Goal: Task Accomplishment & Management: Complete application form

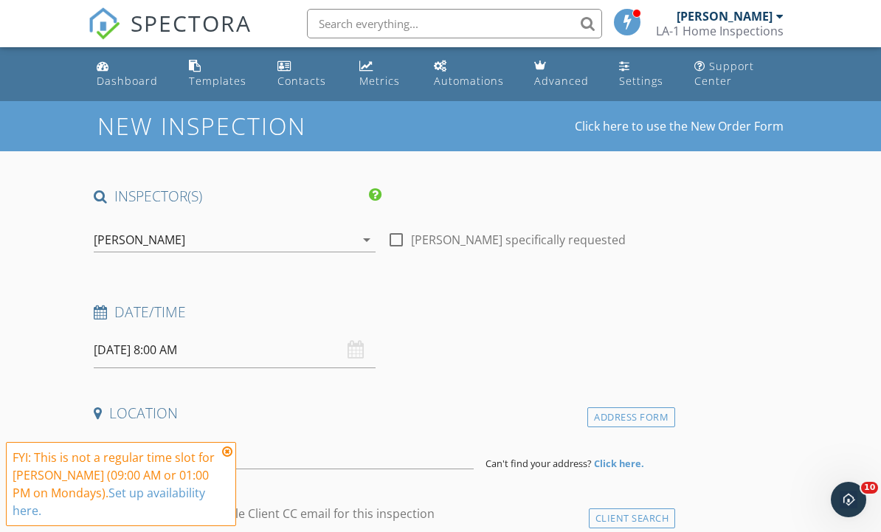
click at [398, 249] on div at bounding box center [396, 239] width 25 height 25
checkbox input "true"
click at [127, 78] on div "Dashboard" at bounding box center [127, 81] width 61 height 14
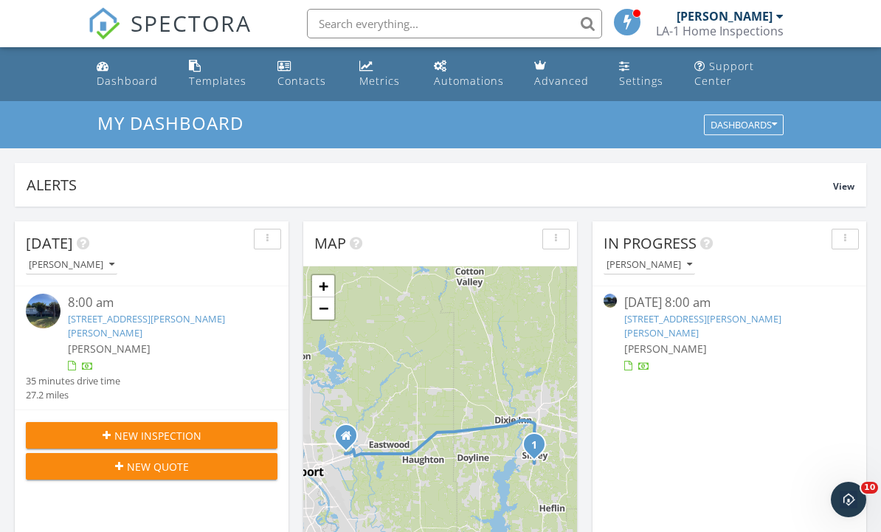
click at [197, 316] on link "[STREET_ADDRESS][PERSON_NAME][PERSON_NAME]" at bounding box center [146, 325] width 157 height 27
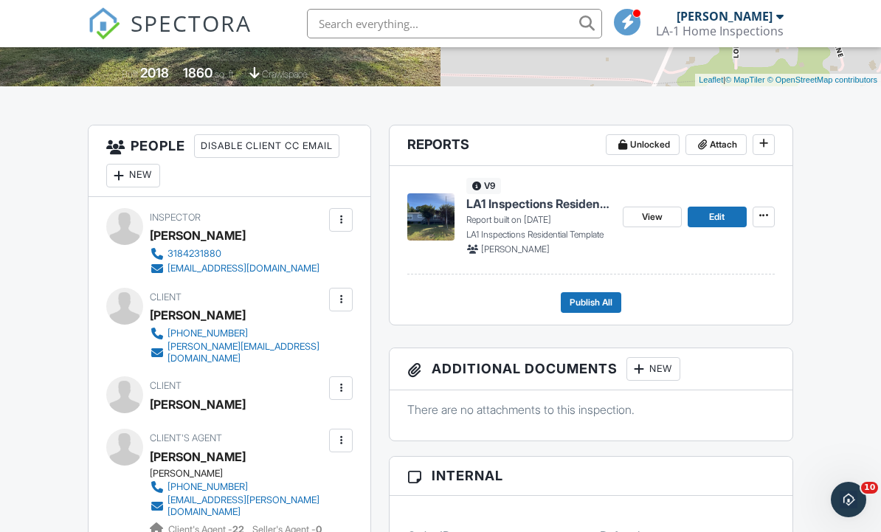
click at [722, 215] on span "Edit" at bounding box center [716, 217] width 15 height 15
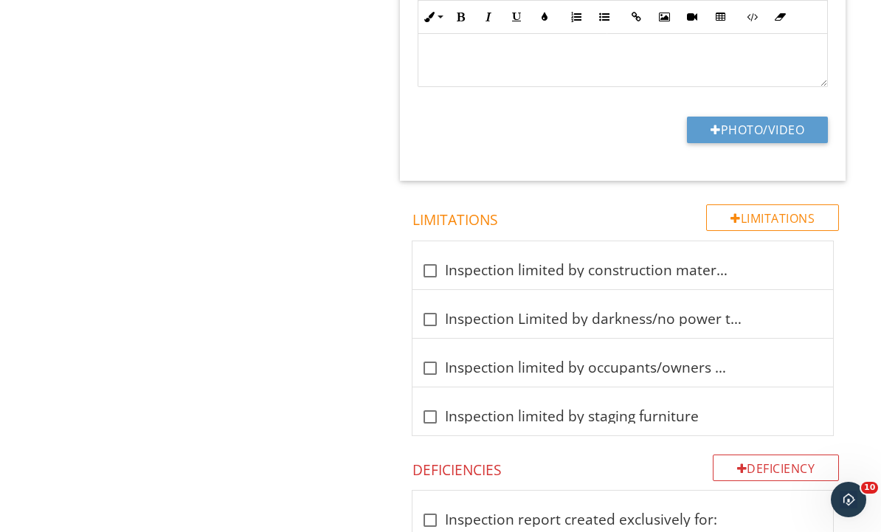
scroll to position [1867, 0]
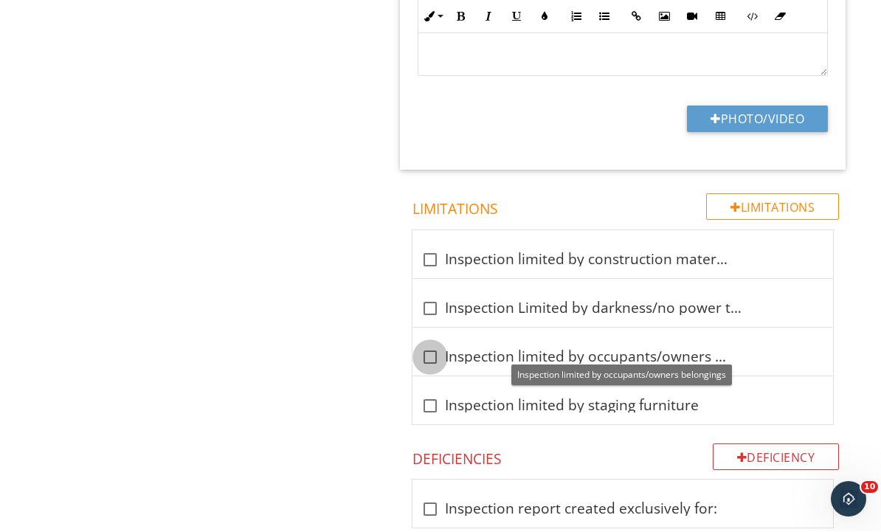
click at [430, 347] on div at bounding box center [430, 357] width 25 height 25
checkbox input "true"
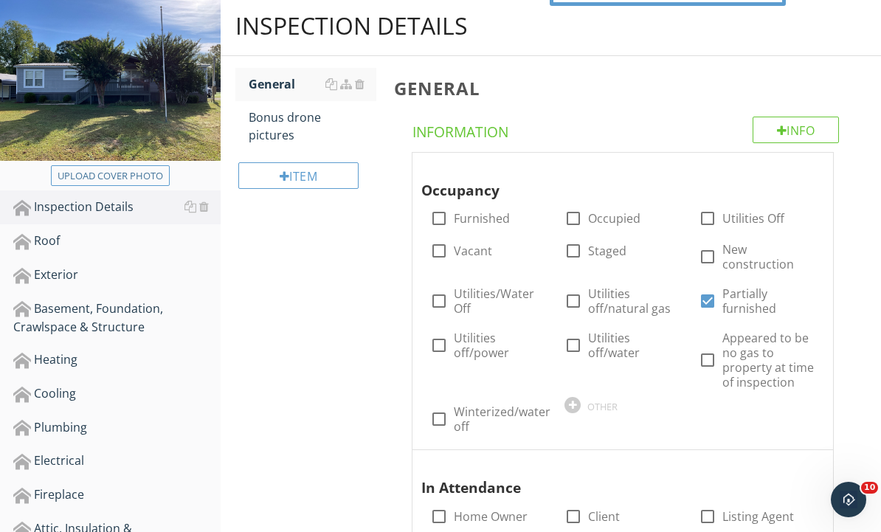
scroll to position [0, 0]
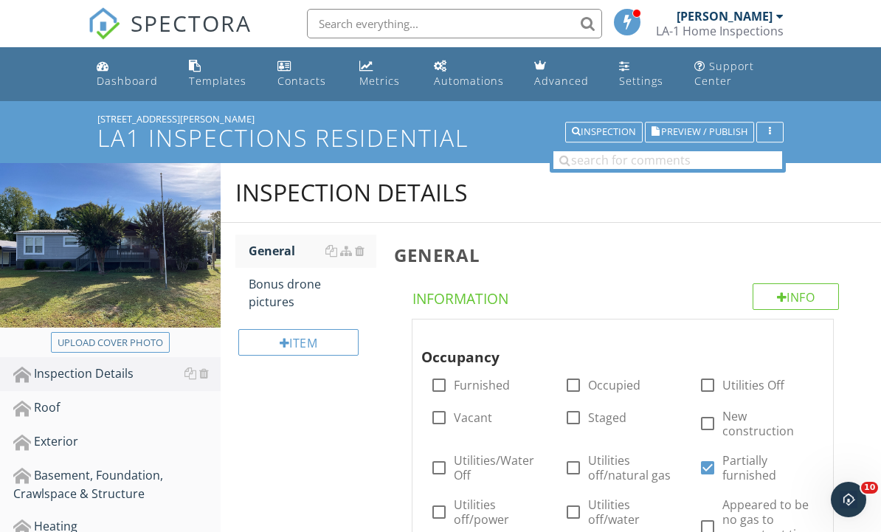
click at [294, 291] on div "Bonus drone pictures" at bounding box center [313, 292] width 128 height 35
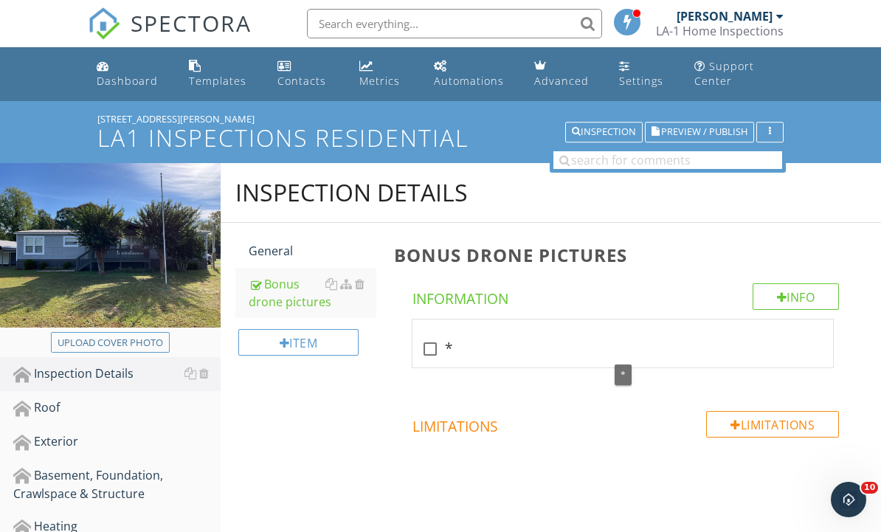
click at [434, 354] on div at bounding box center [430, 349] width 25 height 25
checkbox input "true"
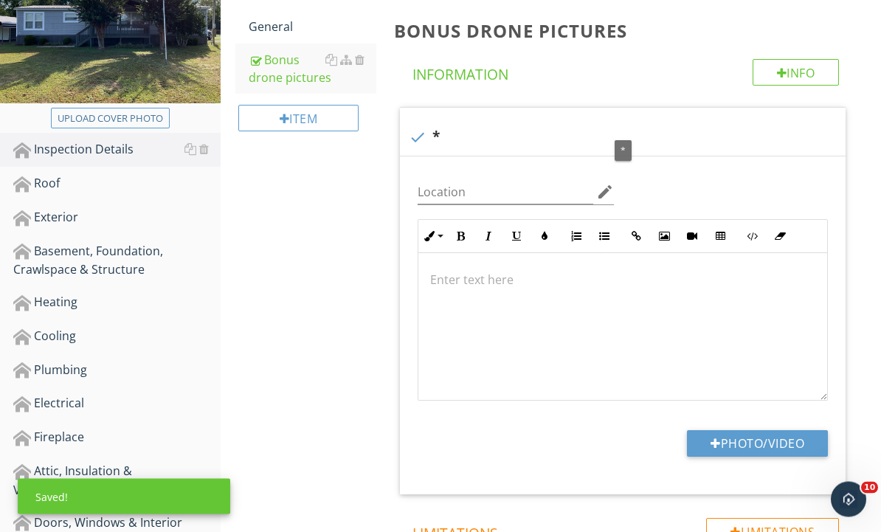
scroll to position [261, 0]
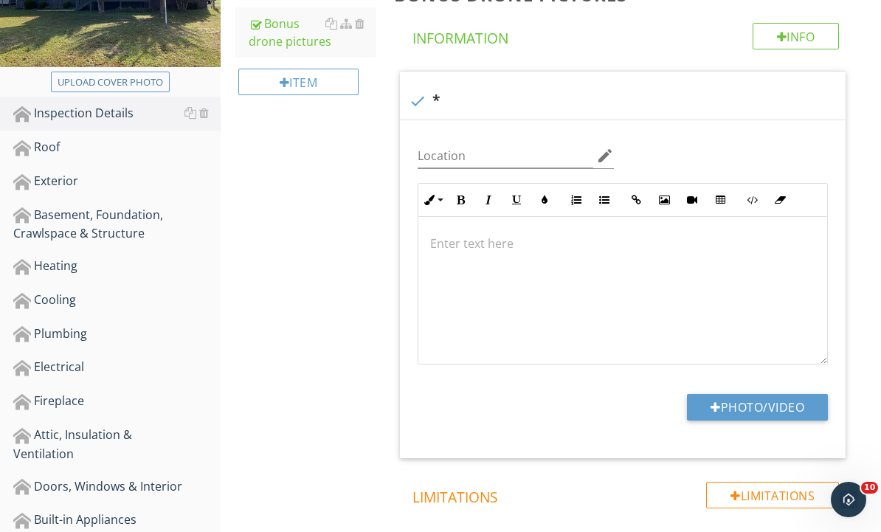
click at [796, 407] on button "Photo/Video" at bounding box center [757, 407] width 141 height 27
type input "C:\fakepath\dji_fly_20250928_085120_706_1759067602975_photo.jpeg"
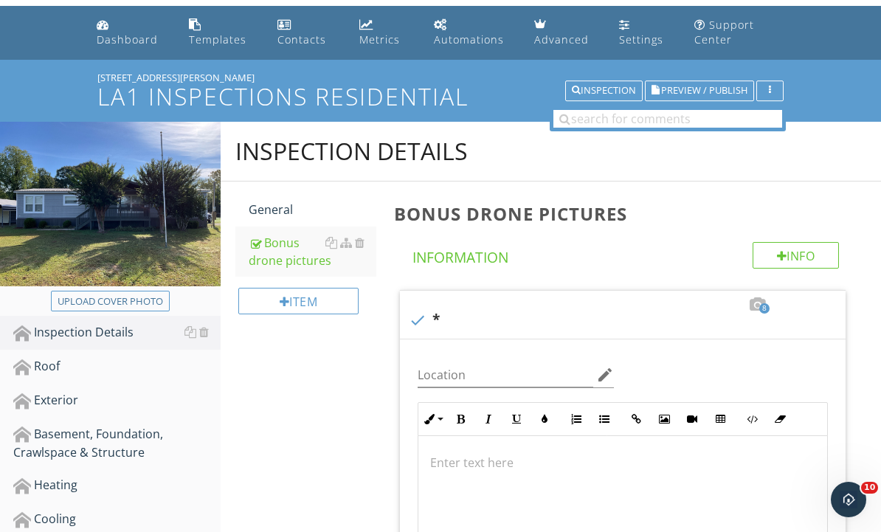
scroll to position [0, 0]
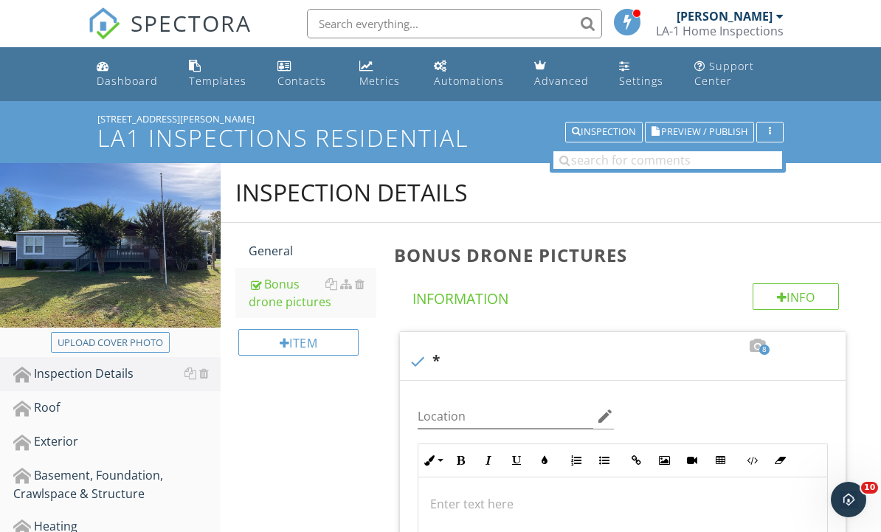
click at [487, 26] on input "text" at bounding box center [454, 24] width 295 height 30
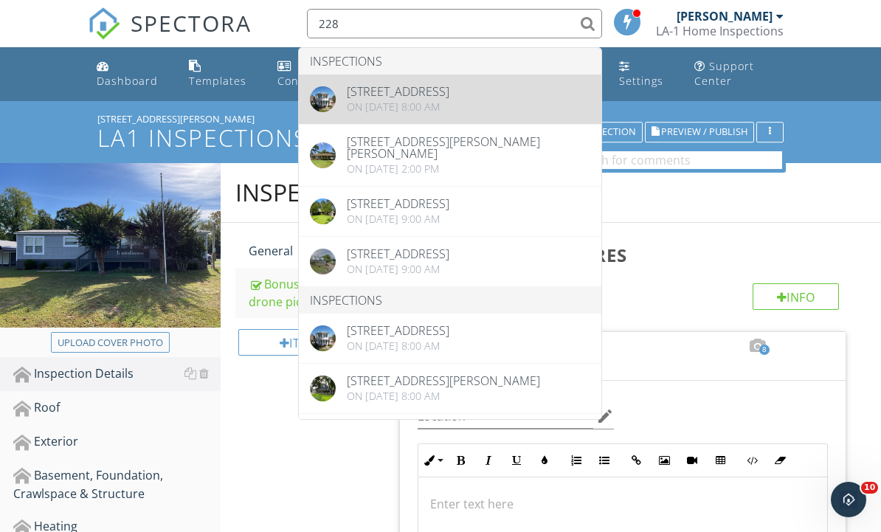
type input "228"
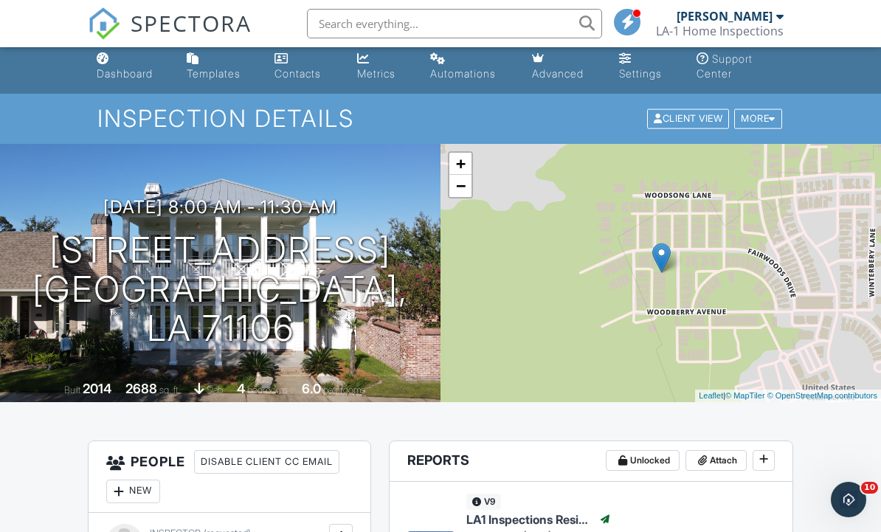
scroll to position [300, 0]
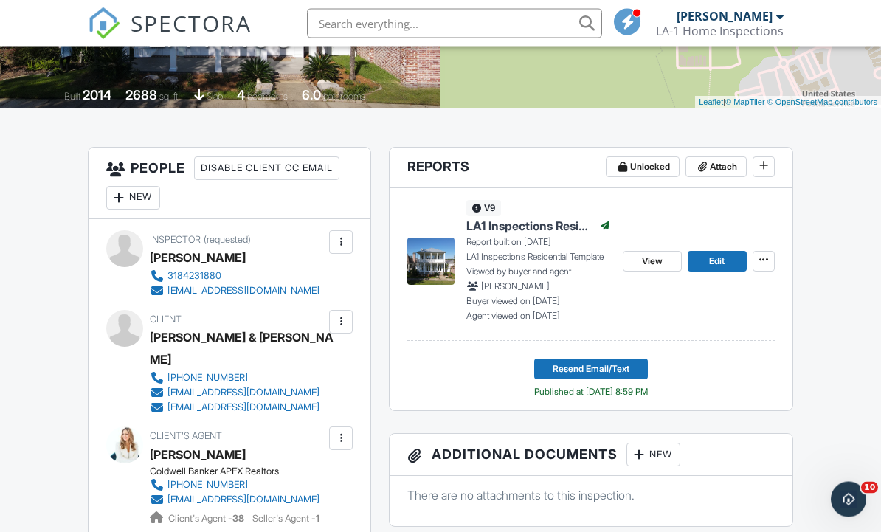
click at [657, 256] on span "View" at bounding box center [652, 262] width 21 height 15
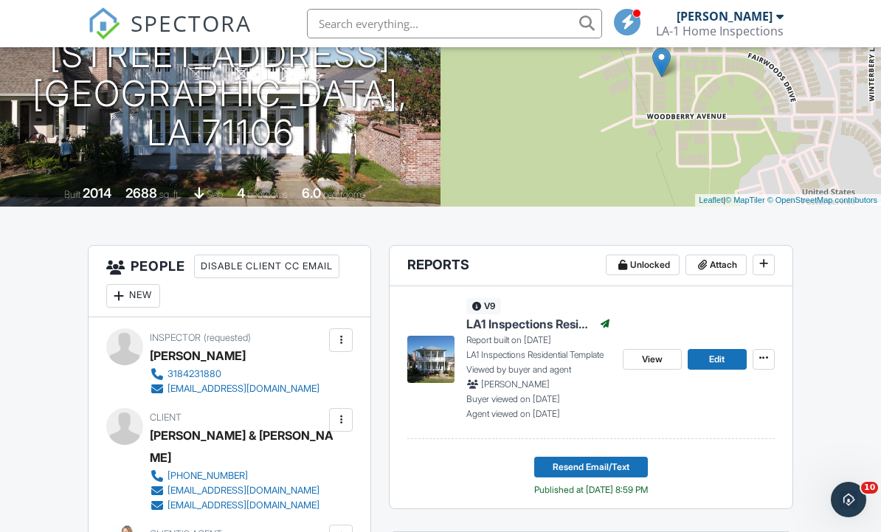
scroll to position [0, 0]
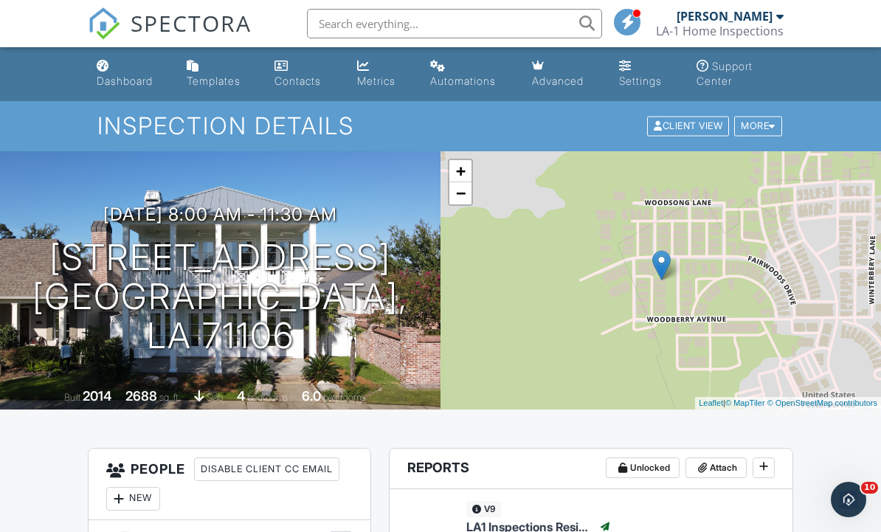
click at [142, 87] on div "Dashboard" at bounding box center [125, 81] width 56 height 13
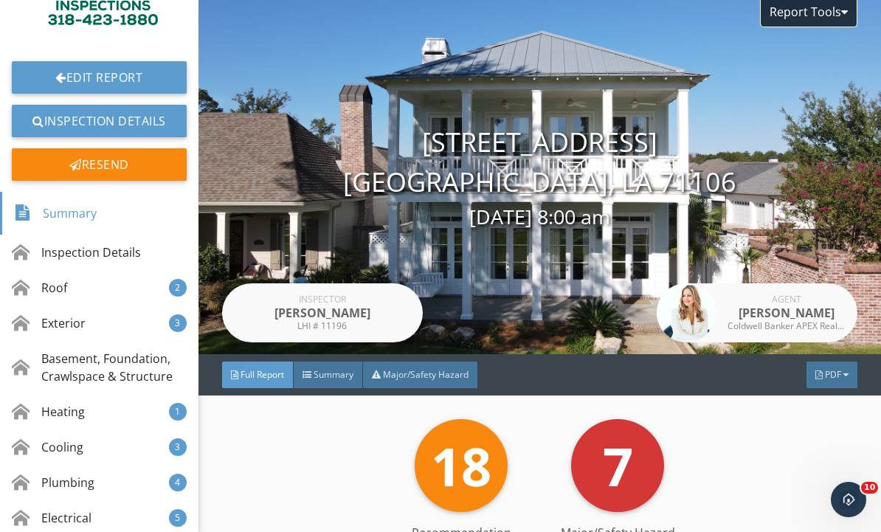
scroll to position [209, 0]
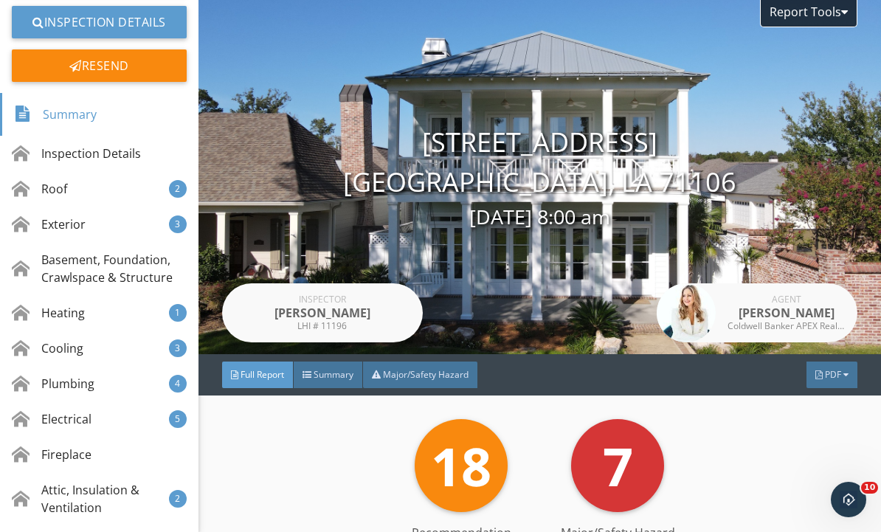
click at [97, 416] on div "Electrical 5" at bounding box center [99, 418] width 199 height 35
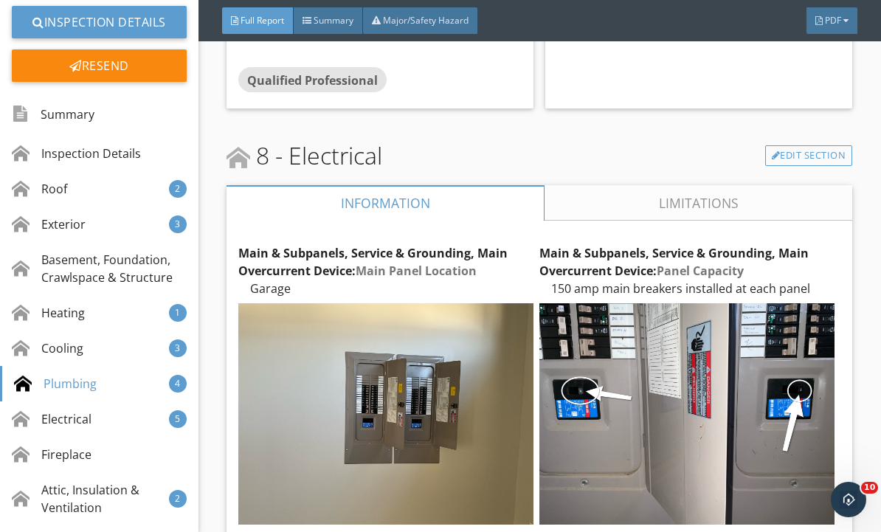
scroll to position [14924, 0]
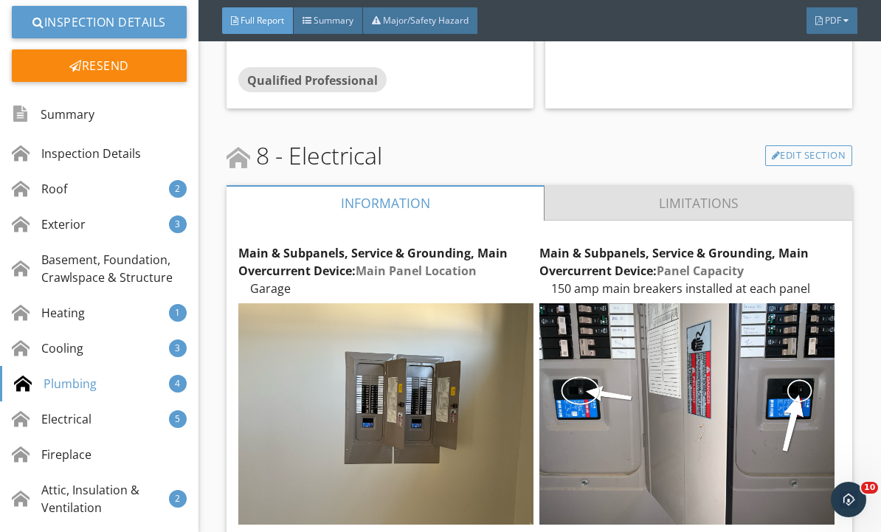
click at [708, 207] on link "Limitations" at bounding box center [699, 202] width 308 height 35
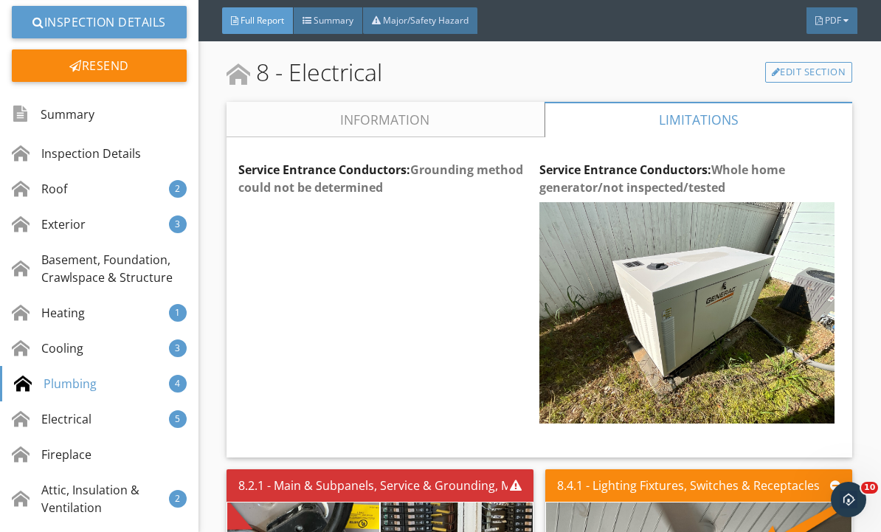
scroll to position [15026, 0]
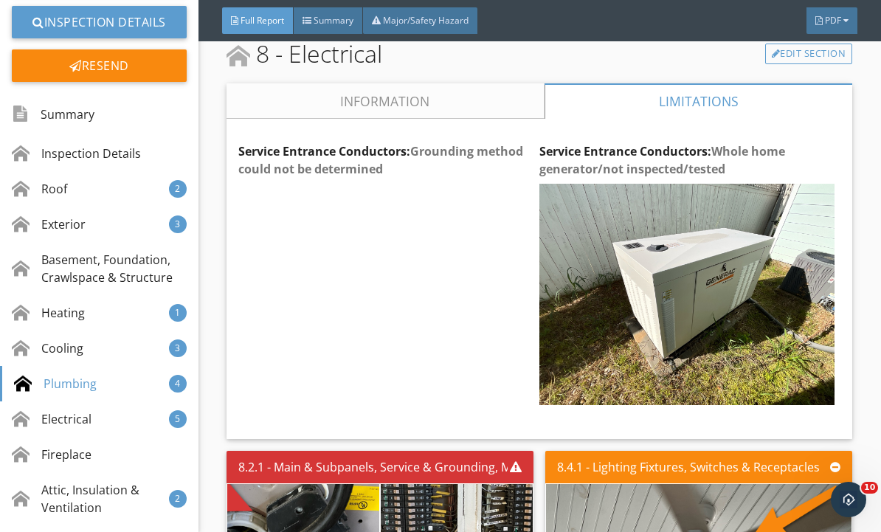
click at [414, 110] on link "Information" at bounding box center [386, 100] width 318 height 35
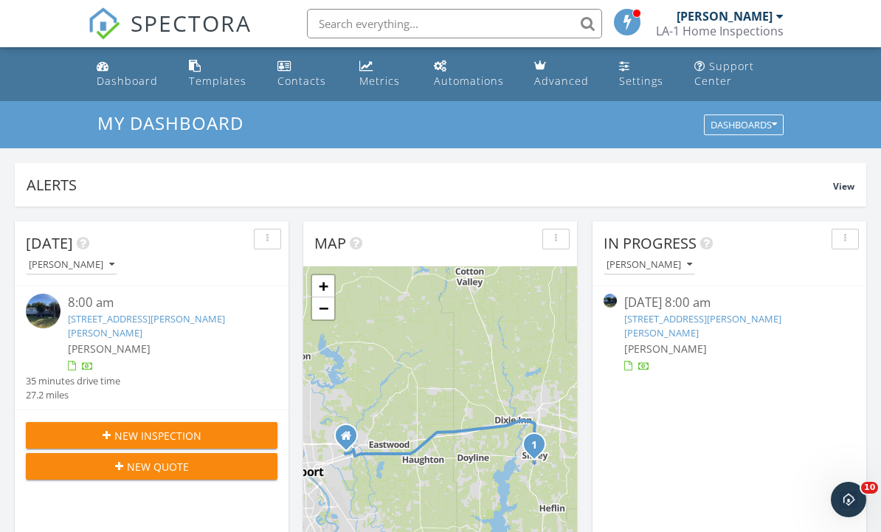
click at [199, 323] on link "[STREET_ADDRESS][PERSON_NAME][PERSON_NAME]" at bounding box center [146, 325] width 157 height 27
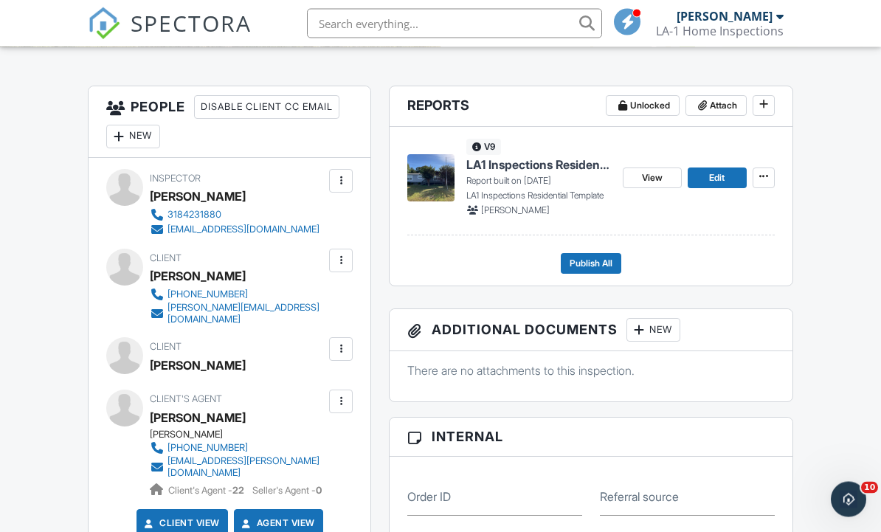
scroll to position [390, 0]
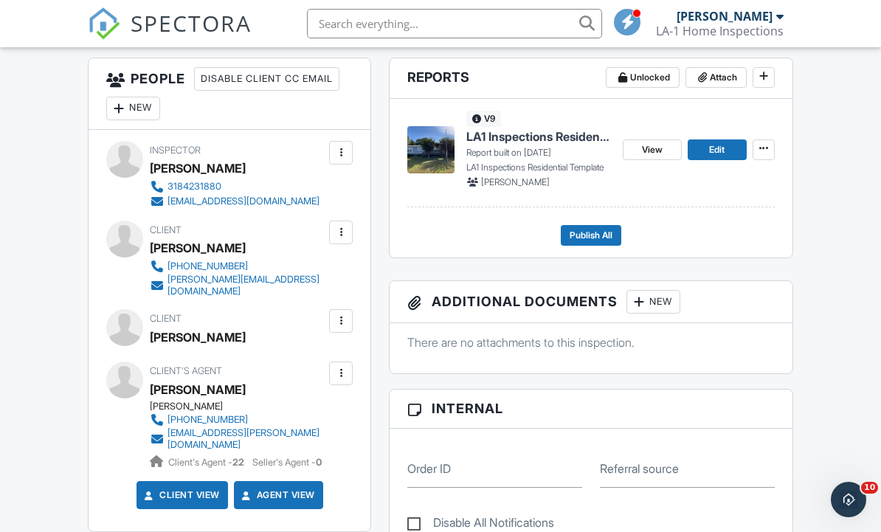
click at [715, 148] on span "Edit" at bounding box center [716, 149] width 15 height 15
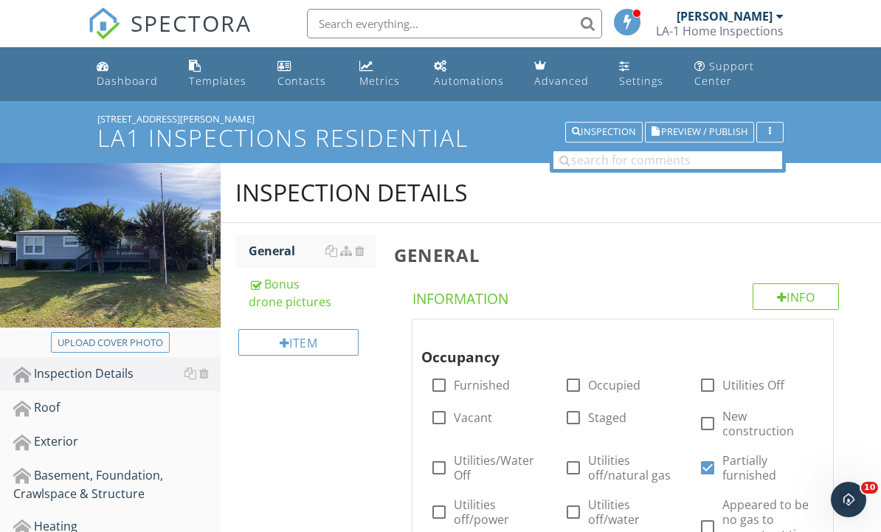
click at [307, 295] on div "Bonus drone pictures" at bounding box center [313, 292] width 128 height 35
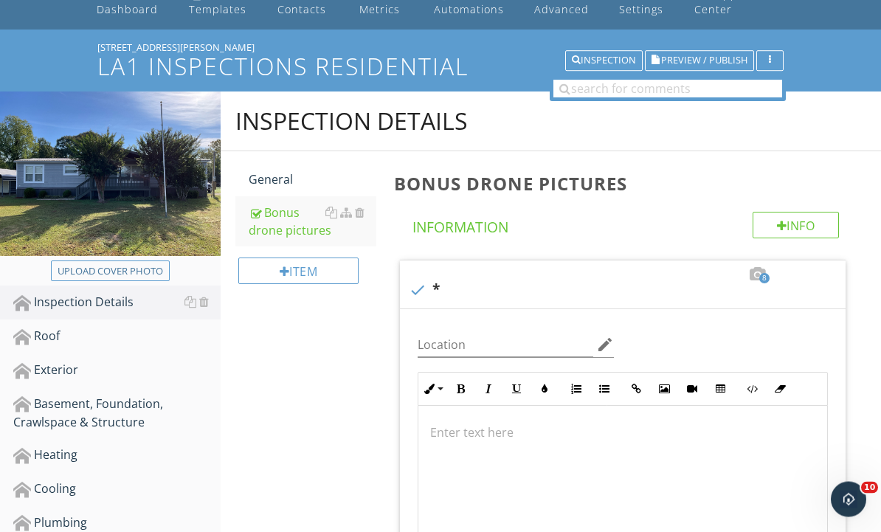
scroll to position [72, 0]
click at [66, 334] on div "Roof" at bounding box center [116, 336] width 207 height 19
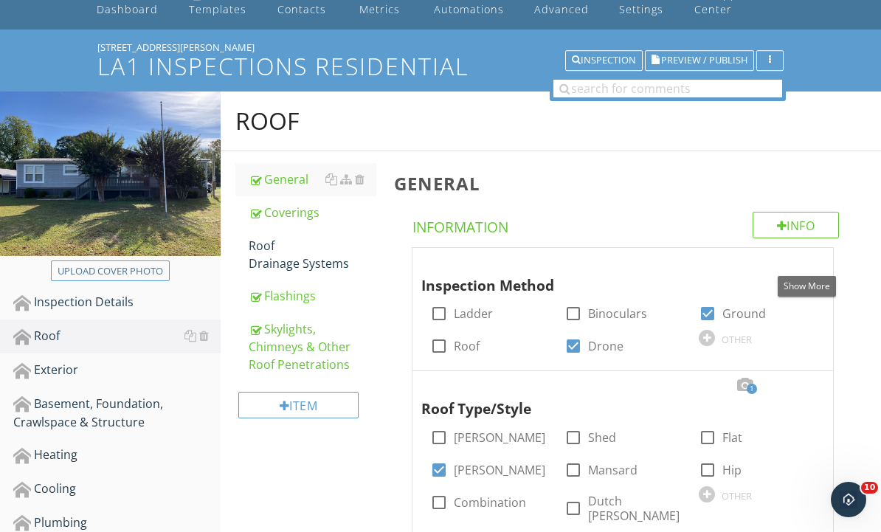
click at [809, 266] on div at bounding box center [807, 262] width 18 height 15
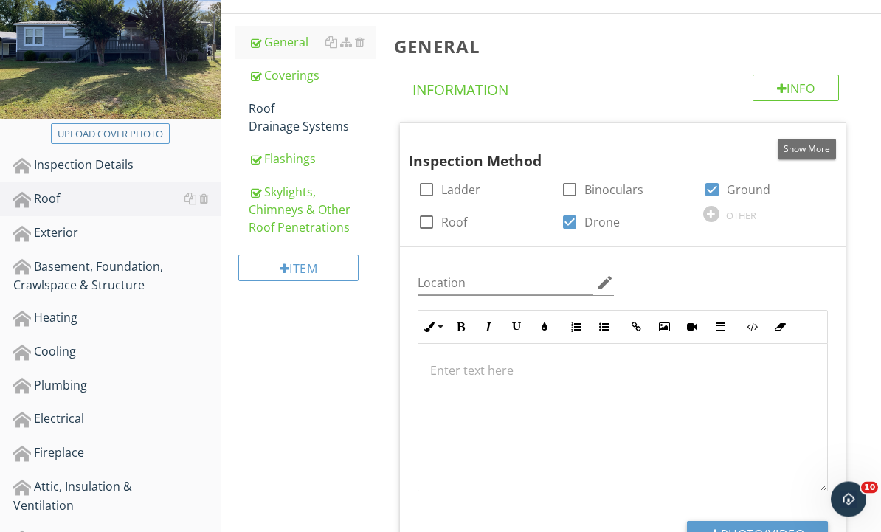
scroll to position [375, 0]
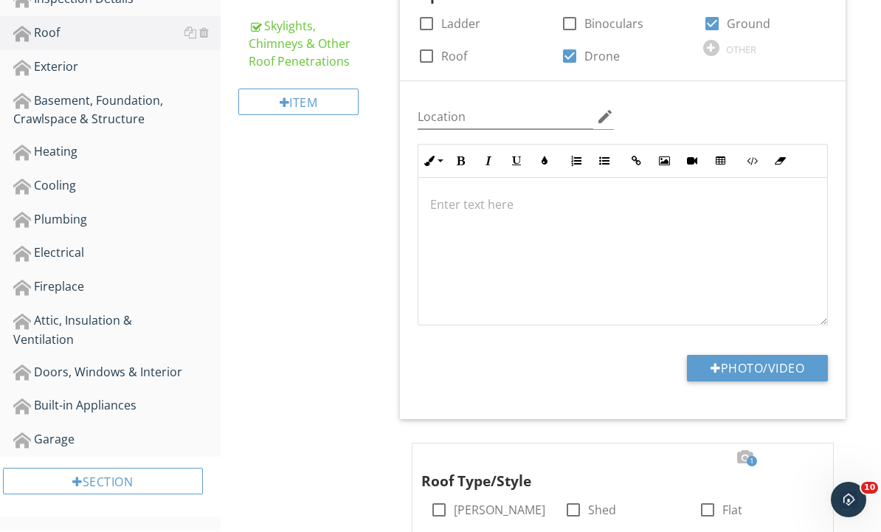
click at [786, 364] on button "Photo/Video" at bounding box center [757, 368] width 141 height 27
type input "C:\fakepath\IMG_3727.JPG"
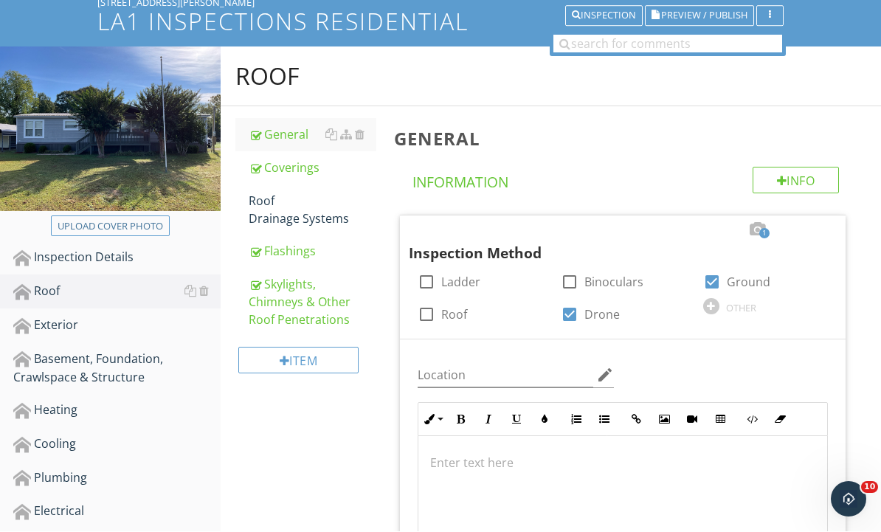
scroll to position [117, 0]
click at [301, 167] on div "Coverings" at bounding box center [313, 168] width 128 height 18
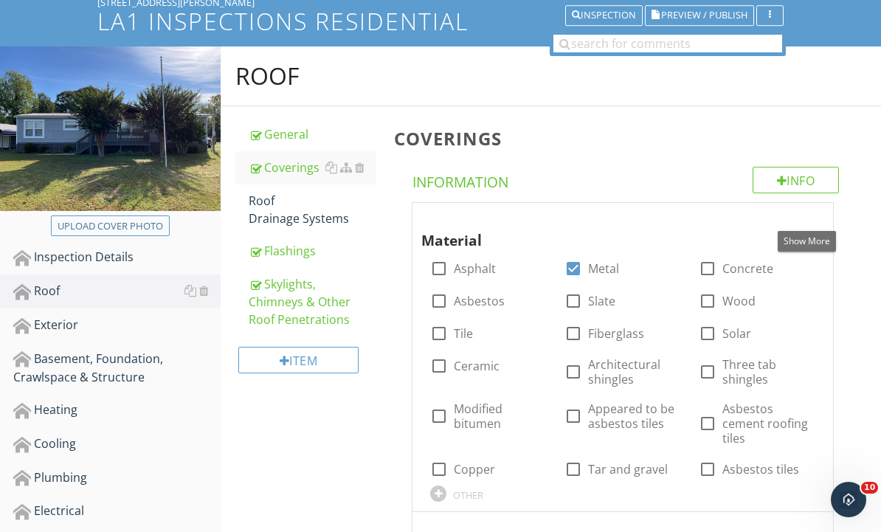
click at [809, 217] on div at bounding box center [807, 217] width 18 height 15
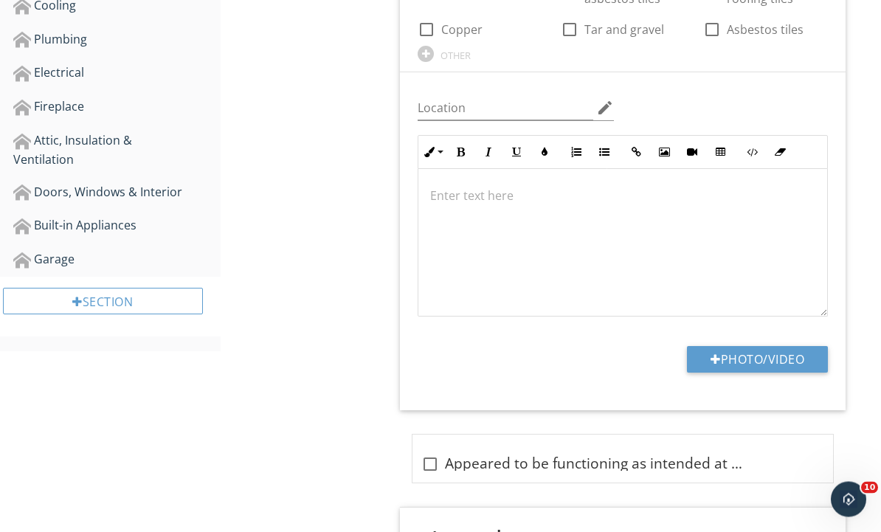
scroll to position [584, 0]
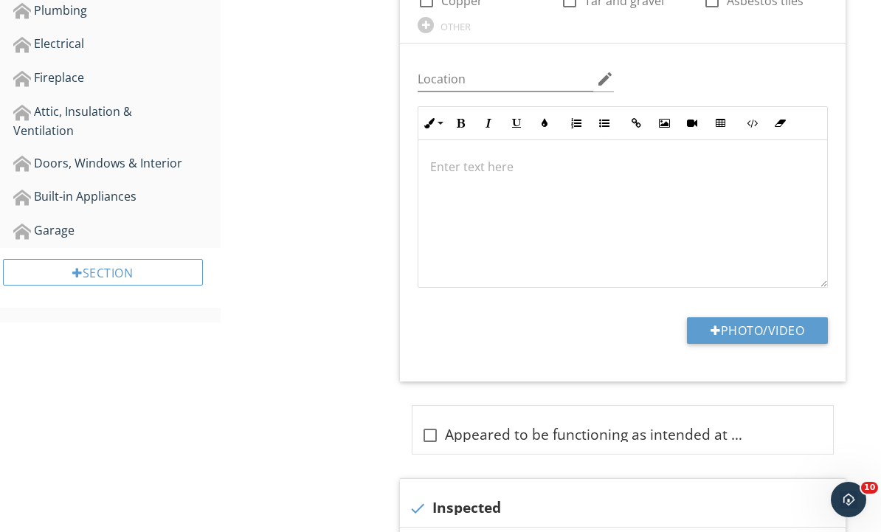
click at [790, 328] on button "Photo/Video" at bounding box center [757, 330] width 141 height 27
type input "C:\fakepath\dji_fly_20250928_084456_690_1759067111547_photo.jpeg"
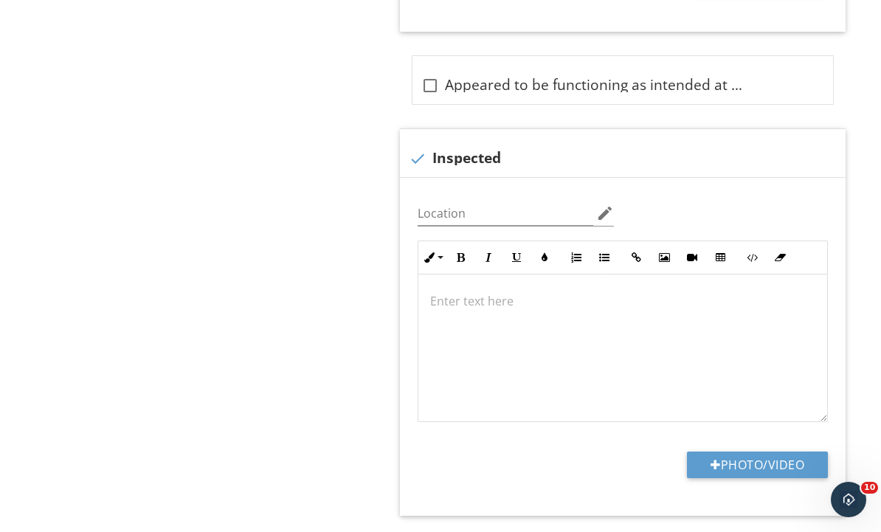
scroll to position [1064, 0]
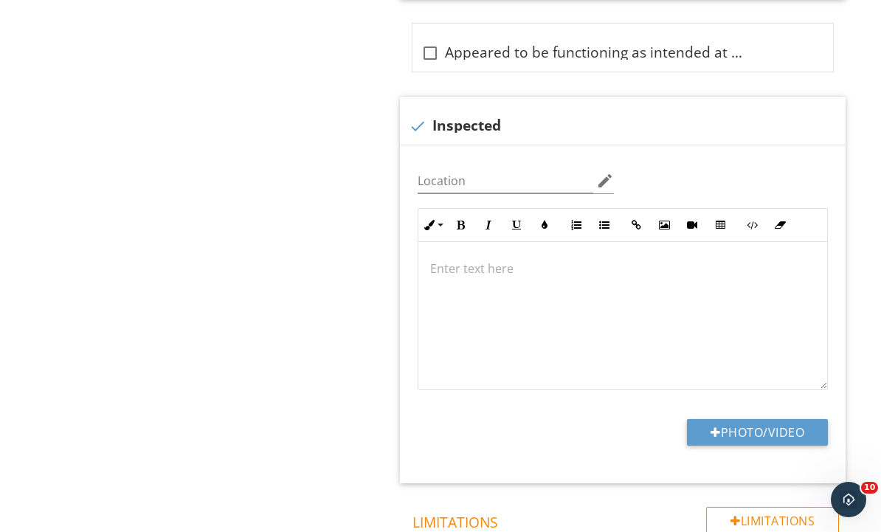
click at [784, 429] on button "Photo/Video" at bounding box center [757, 432] width 141 height 27
type input "C:\fakepath\dji_fly_20250928_084852_691_1759067416176_photo.jpeg"
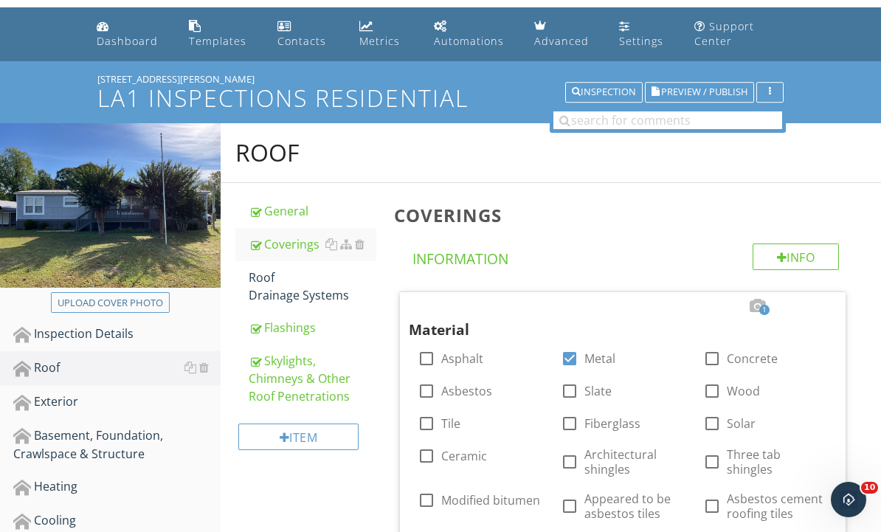
scroll to position [0, 0]
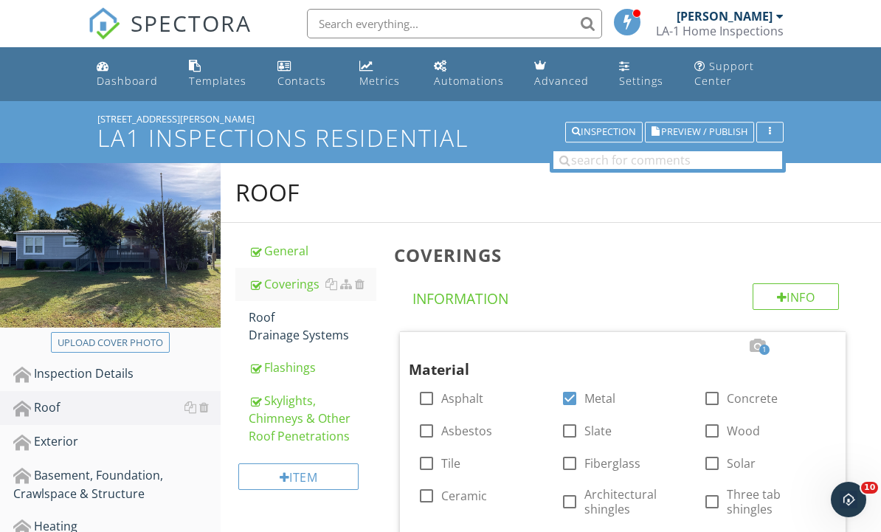
click at [317, 368] on div "Flashings" at bounding box center [313, 368] width 128 height 18
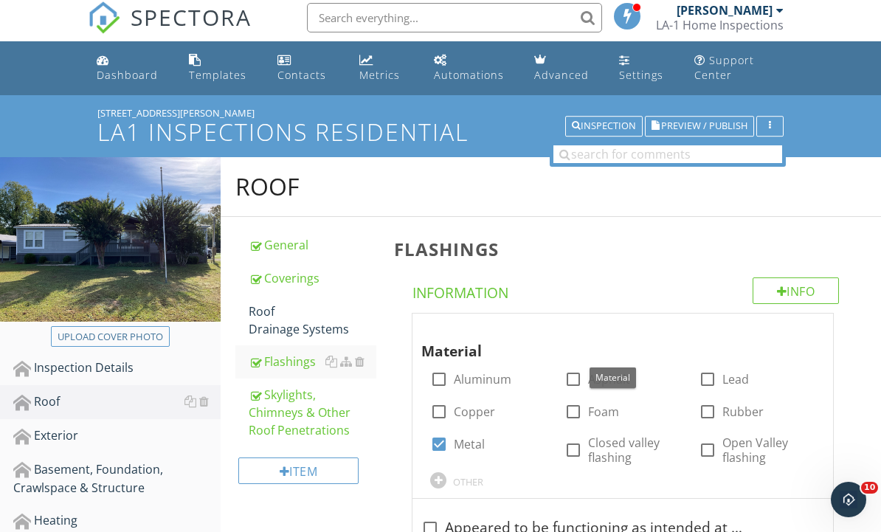
click at [807, 324] on div at bounding box center [807, 327] width 18 height 15
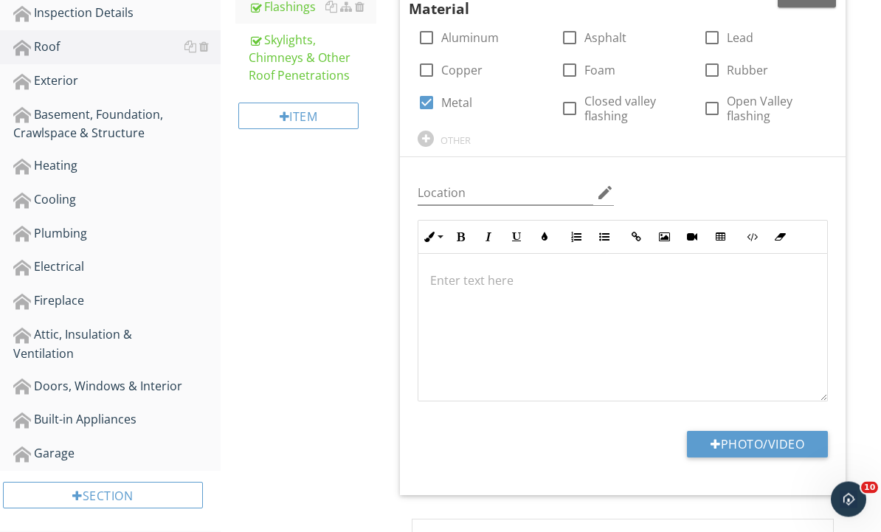
scroll to position [498, 0]
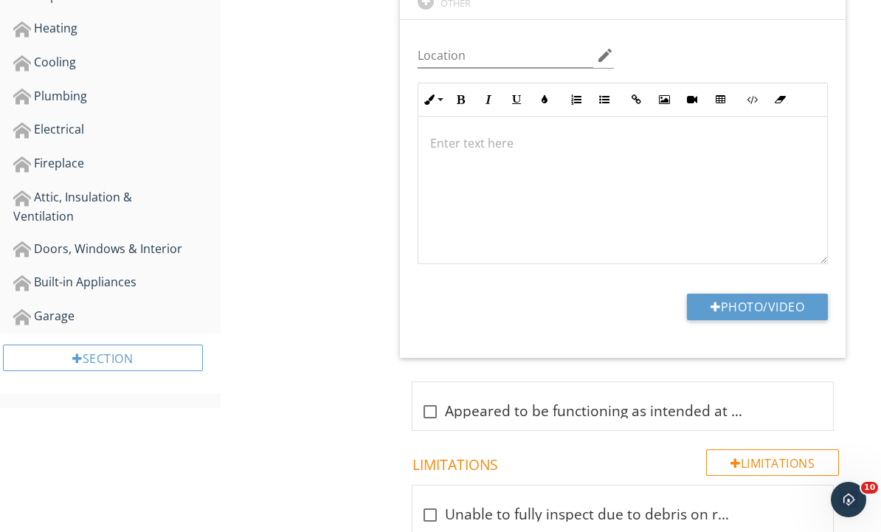
click at [796, 307] on button "Photo/Video" at bounding box center [757, 307] width 141 height 27
type input "C:\fakepath\dji_fly_20250928_085046_702_1759067564754_photo.jpeg"
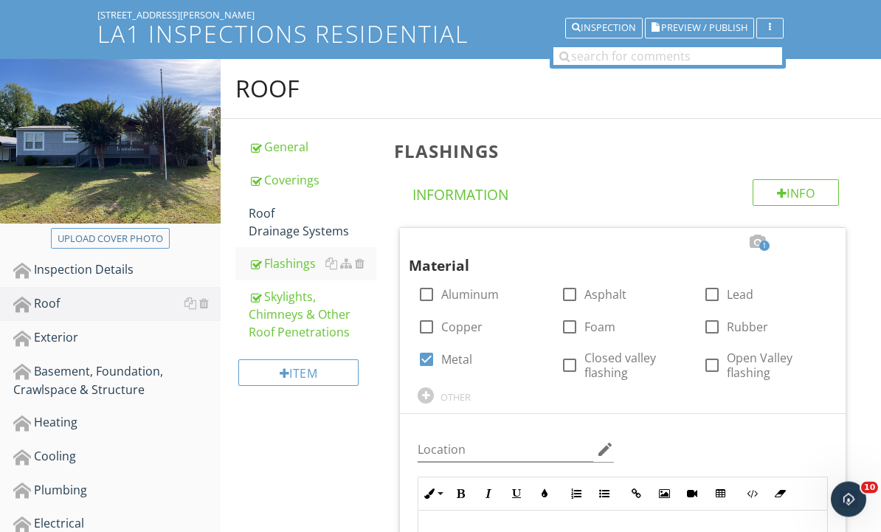
scroll to position [104, 0]
click at [314, 311] on div "Skylights, Chimneys & Other Roof Penetrations" at bounding box center [313, 314] width 128 height 53
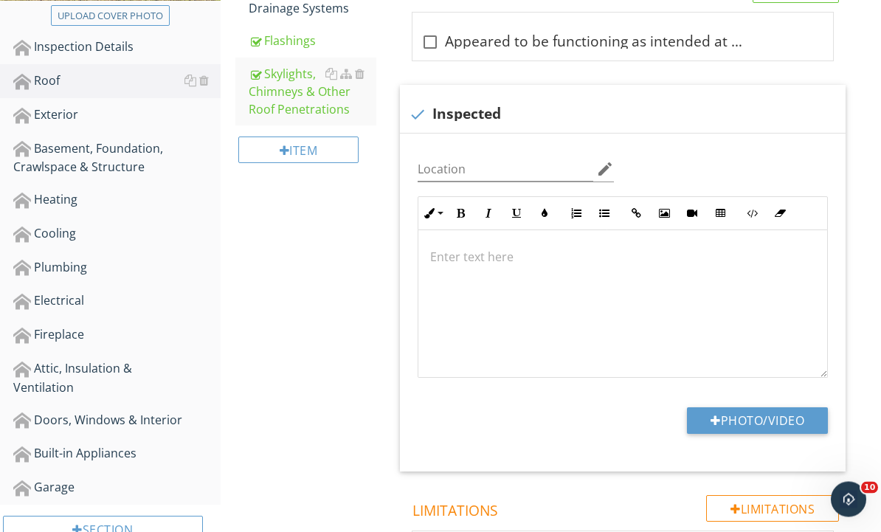
scroll to position [366, 0]
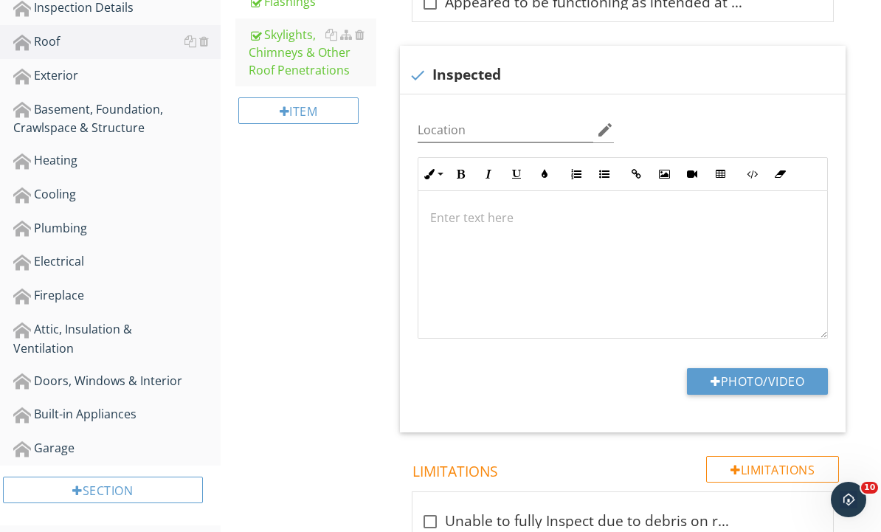
click at [788, 380] on button "Photo/Video" at bounding box center [757, 381] width 141 height 27
type input "C:\fakepath\dji_fly_20250928_085038_700_1759067571725_photo.jpeg"
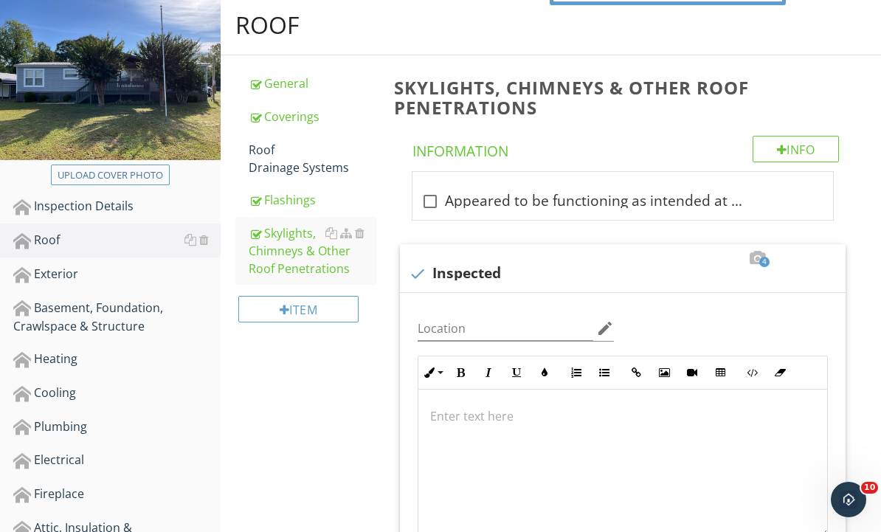
scroll to position [0, 0]
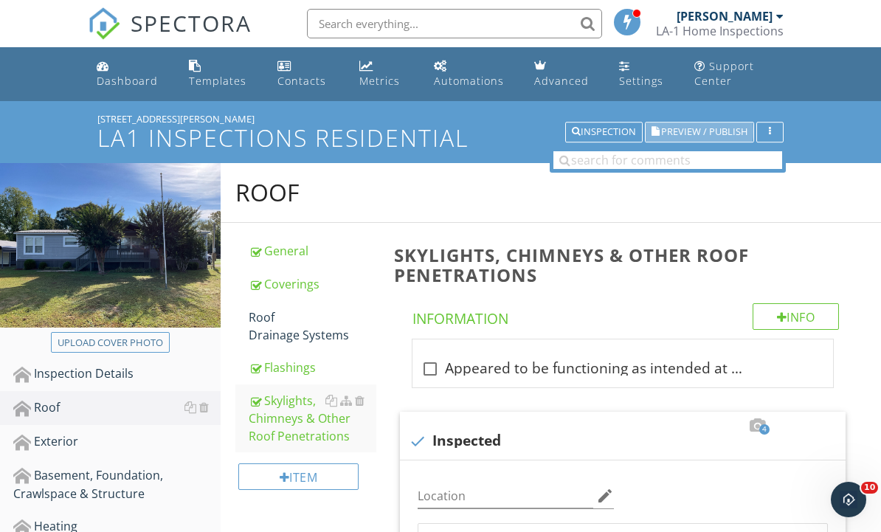
click at [716, 131] on span "Preview / Publish" at bounding box center [704, 133] width 86 height 10
click at [717, 128] on span "Preview / Publish" at bounding box center [704, 133] width 86 height 10
click at [134, 86] on div "Dashboard" at bounding box center [127, 81] width 61 height 14
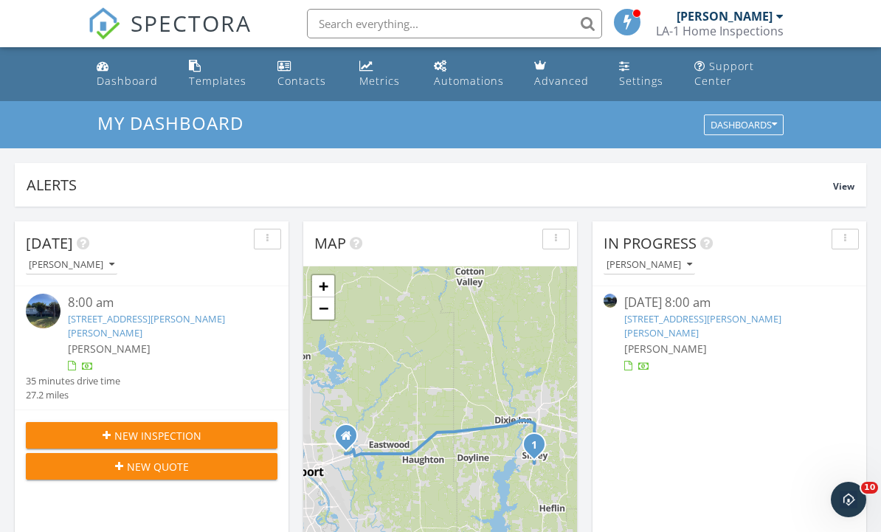
click at [182, 341] on div "[PERSON_NAME]" at bounding box center [162, 348] width 189 height 15
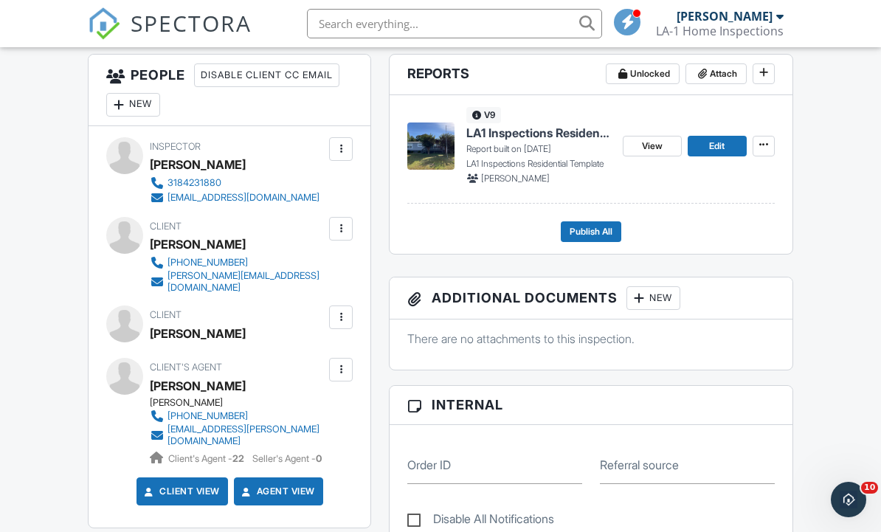
click at [723, 140] on span "Edit" at bounding box center [716, 146] width 15 height 15
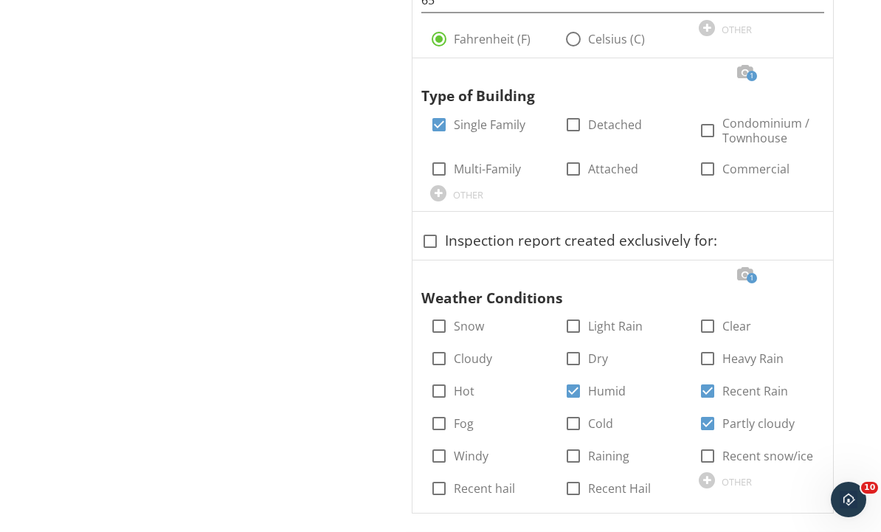
scroll to position [1125, 0]
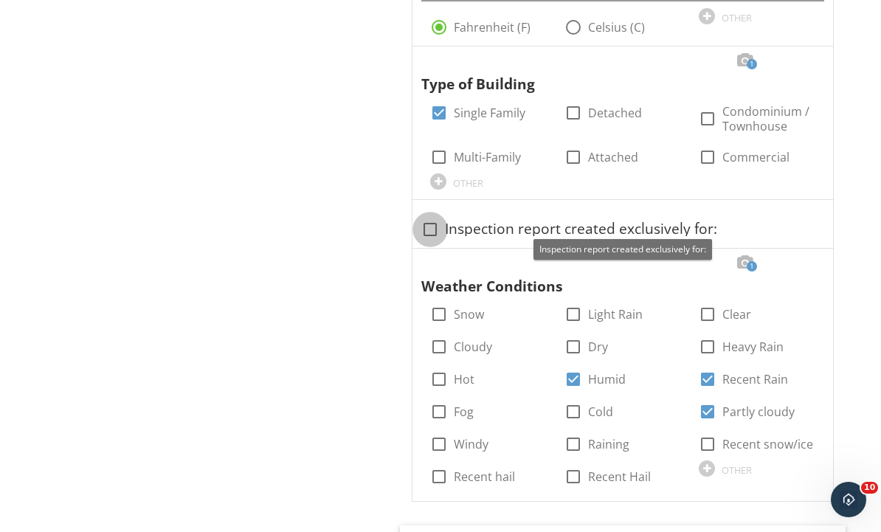
click at [424, 224] on div at bounding box center [430, 229] width 25 height 25
checkbox input "true"
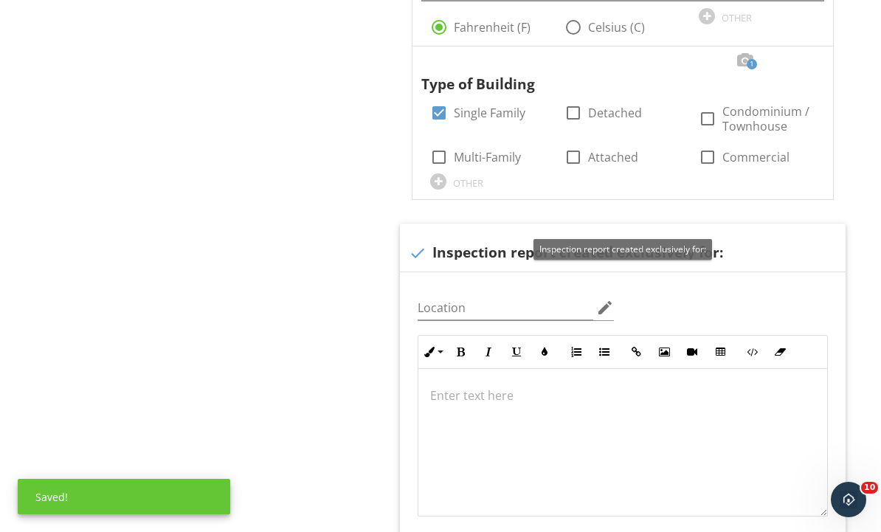
click at [673, 231] on div at bounding box center [675, 237] width 18 height 15
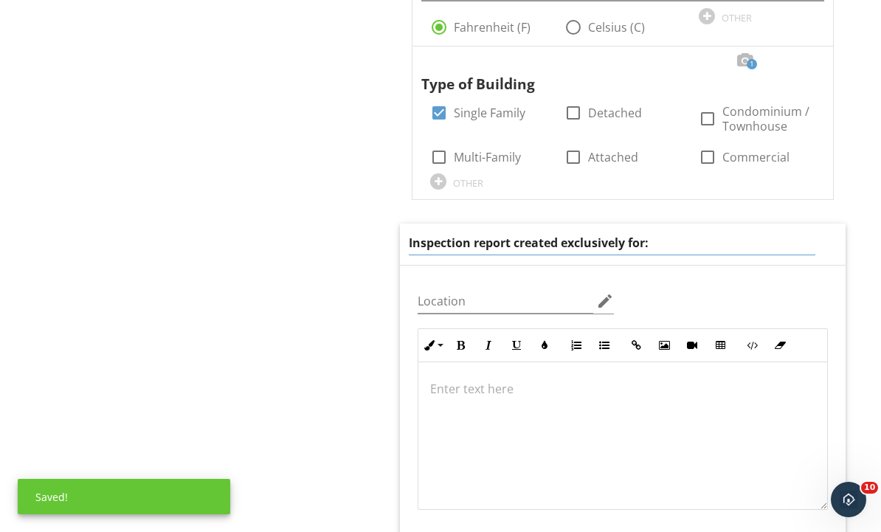
click at [739, 235] on input "Inspection report created exclusively for:" at bounding box center [612, 243] width 407 height 24
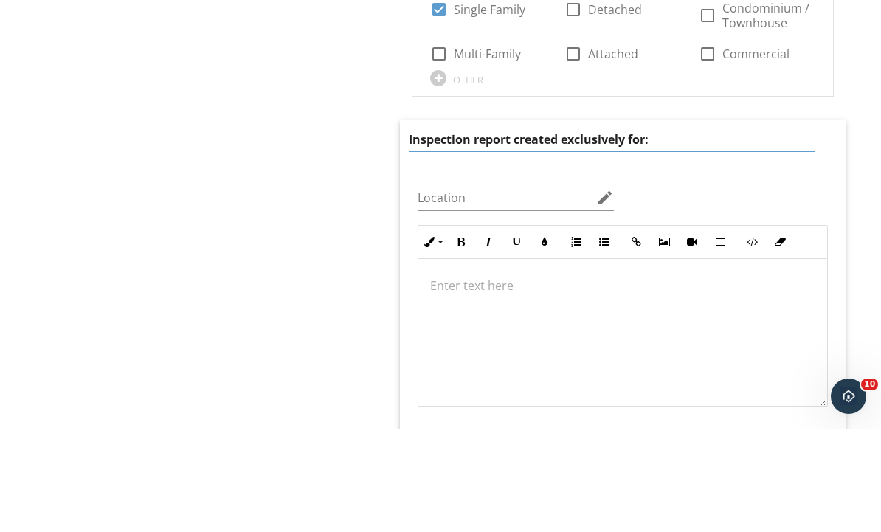
click at [739, 231] on input "Inspection report created exclusively for:" at bounding box center [612, 243] width 407 height 24
paste input "[PERSON_NAME]"
type input "Inspection report created exclusively for: [PERSON_NAME] &"
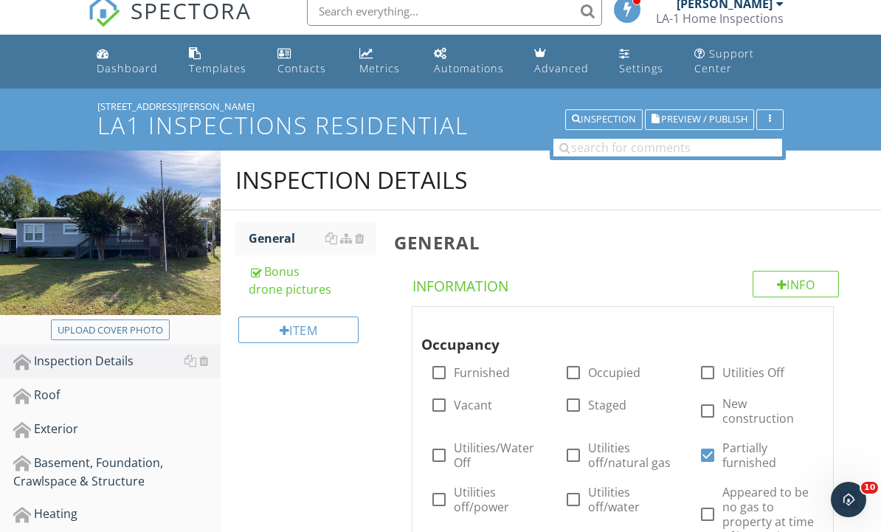
scroll to position [0, 0]
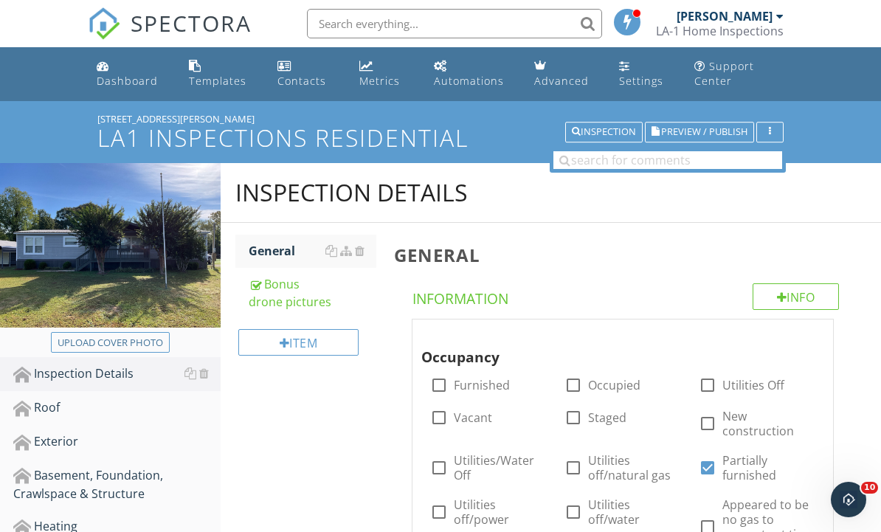
click at [138, 84] on div "Dashboard" at bounding box center [127, 81] width 61 height 14
click at [141, 85] on div "Dashboard" at bounding box center [127, 81] width 61 height 14
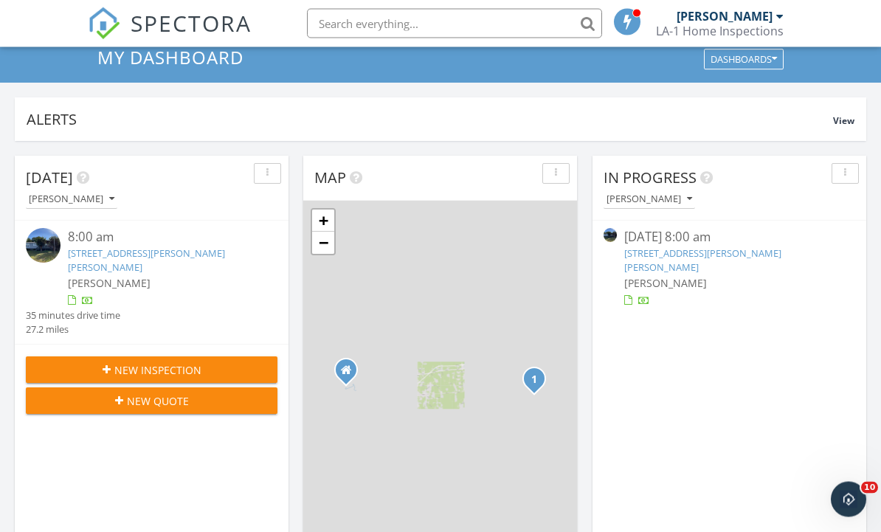
scroll to position [193, 0]
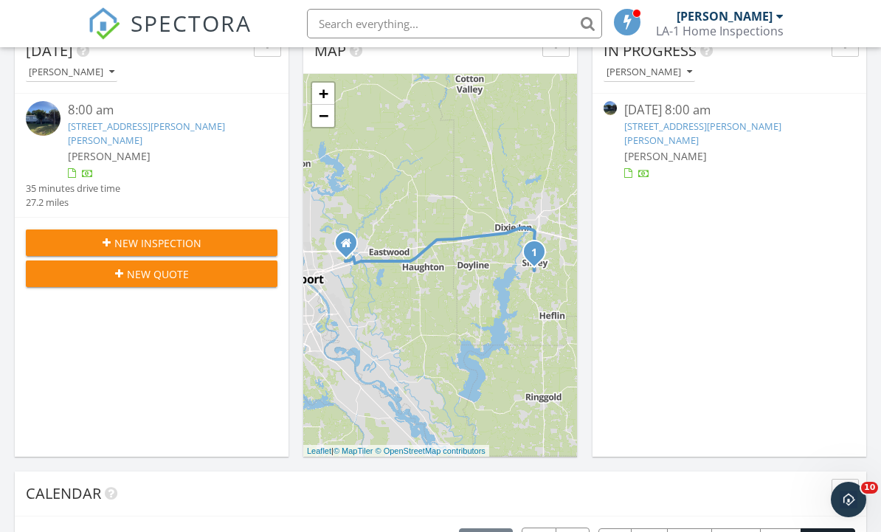
click at [203, 148] on div "[PERSON_NAME]" at bounding box center [162, 155] width 189 height 15
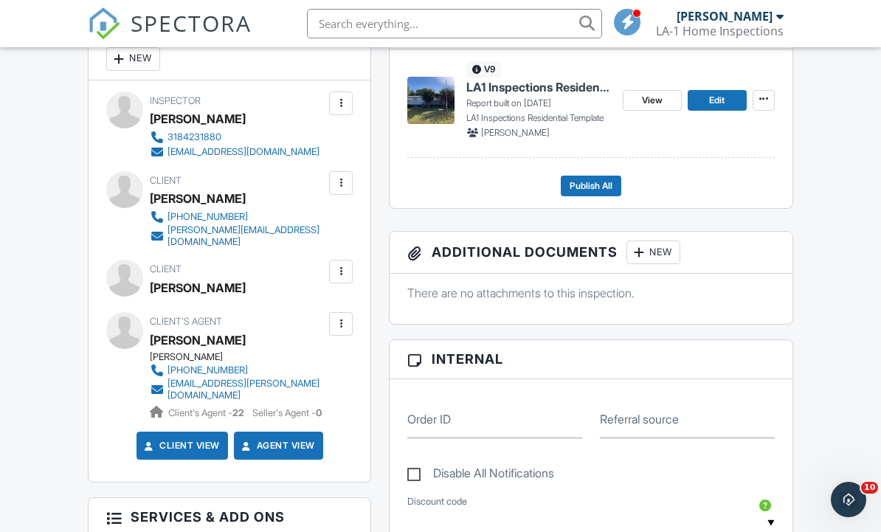
click at [720, 99] on span "Edit" at bounding box center [716, 100] width 15 height 15
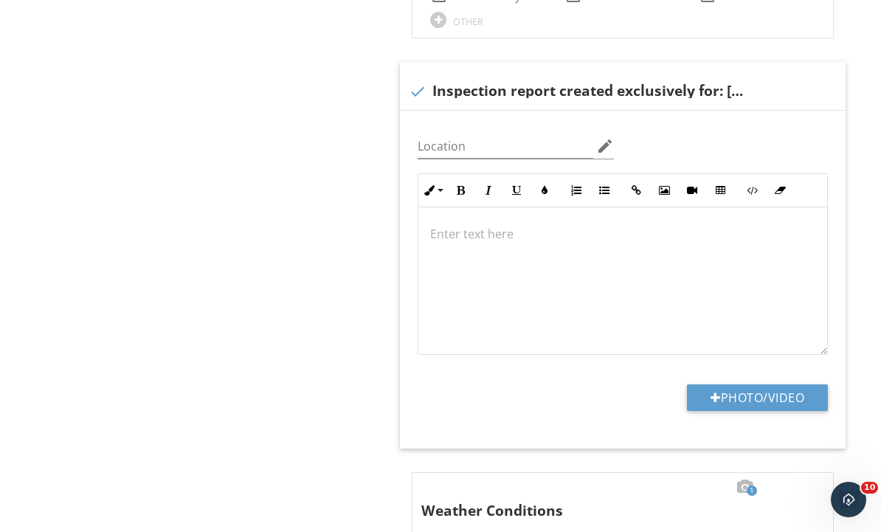
scroll to position [1230, 0]
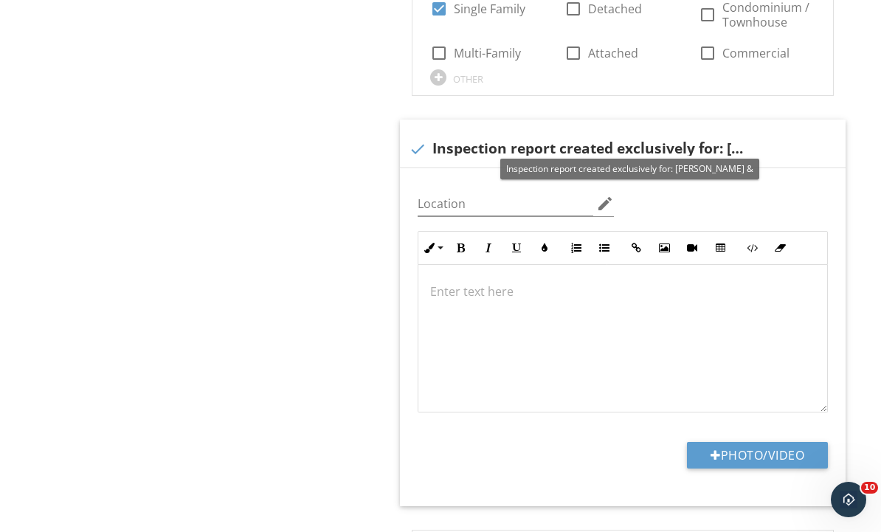
click at [672, 131] on div at bounding box center [675, 133] width 18 height 15
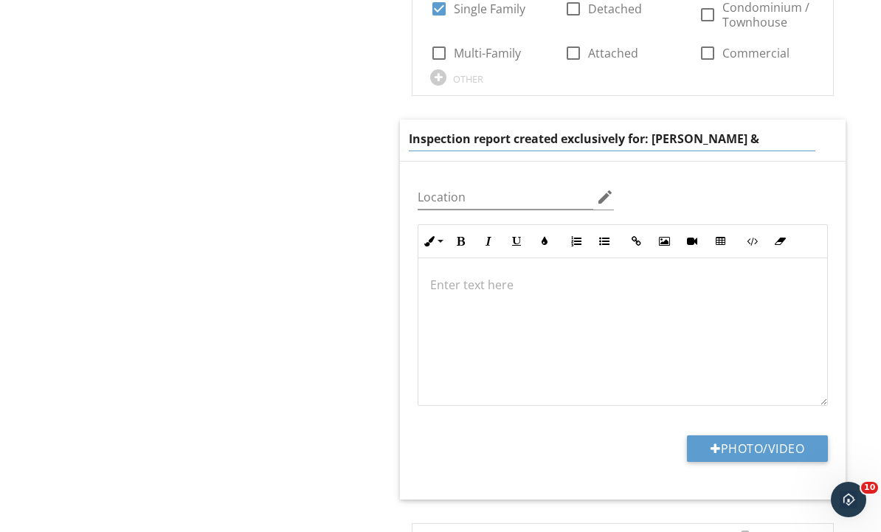
click at [796, 135] on input "Inspection report created exclusively for: Katie Beasley &" at bounding box center [612, 139] width 407 height 24
click at [782, 130] on input "Inspection report created exclusively for: Katie Beasley &" at bounding box center [612, 140] width 407 height 24
paste input "Daquan Burley"
type input "Inspection report created exclusively for: [PERSON_NAME] & [PERSON_NAME]"
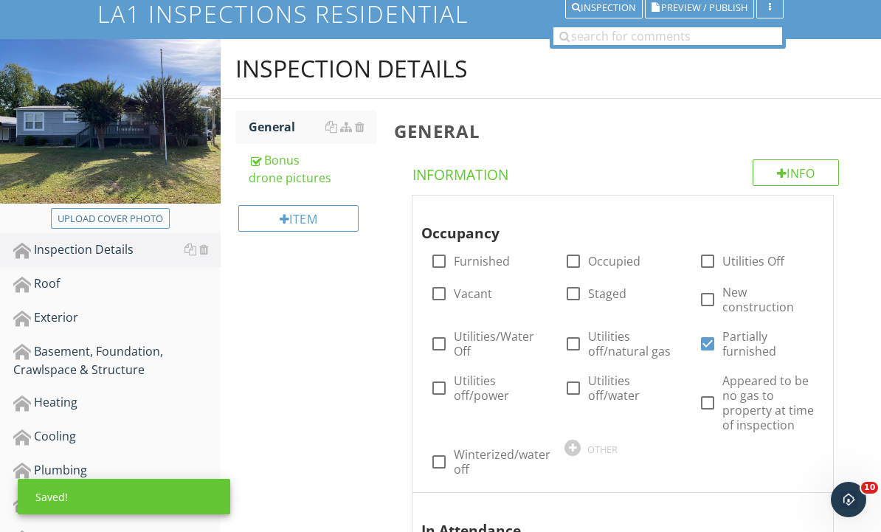
scroll to position [0, 0]
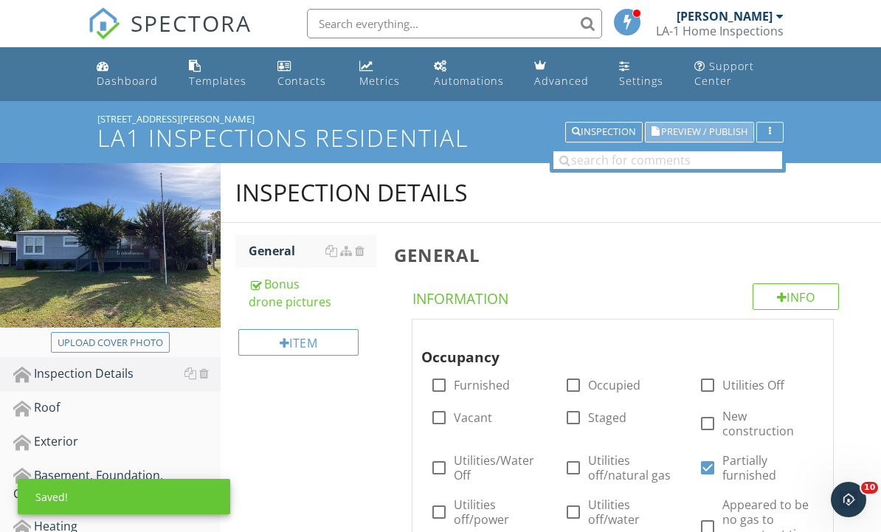
click at [723, 128] on span "Preview / Publish" at bounding box center [704, 133] width 86 height 10
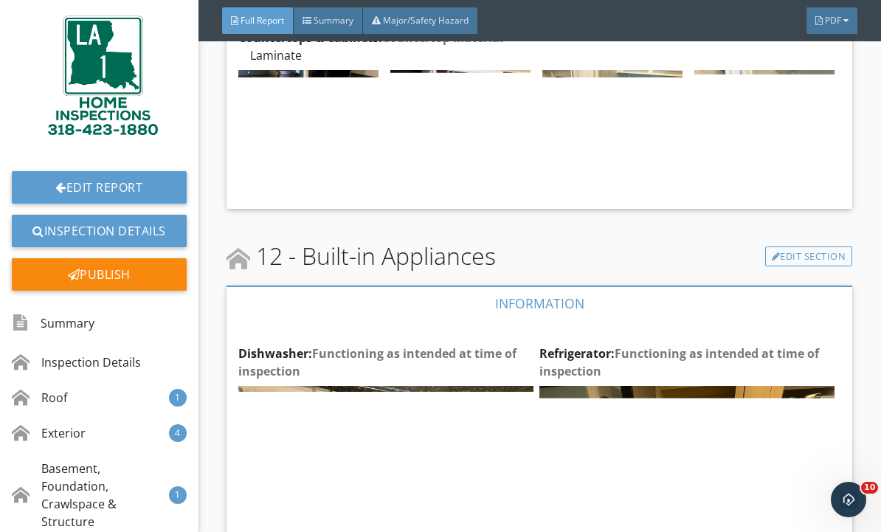
scroll to position [16233, 0]
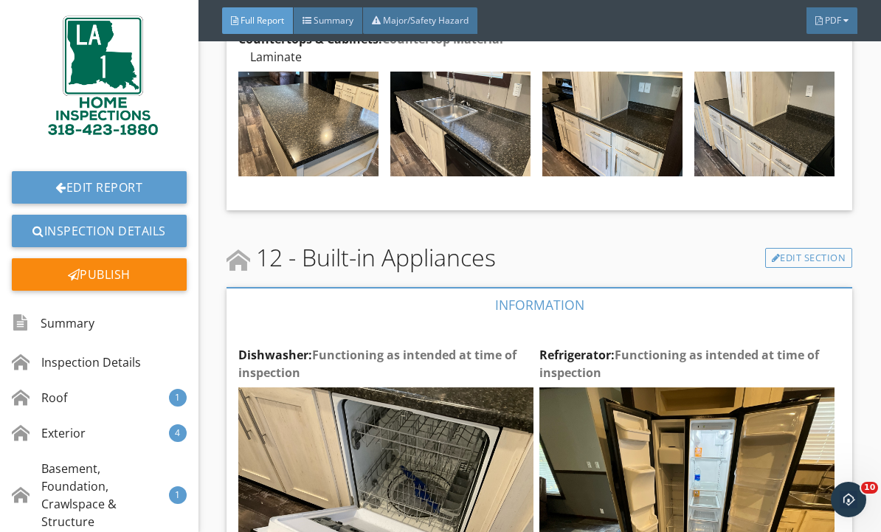
click at [145, 181] on link "Edit Report" at bounding box center [99, 187] width 175 height 32
click at [166, 179] on link "Edit Report" at bounding box center [99, 187] width 175 height 32
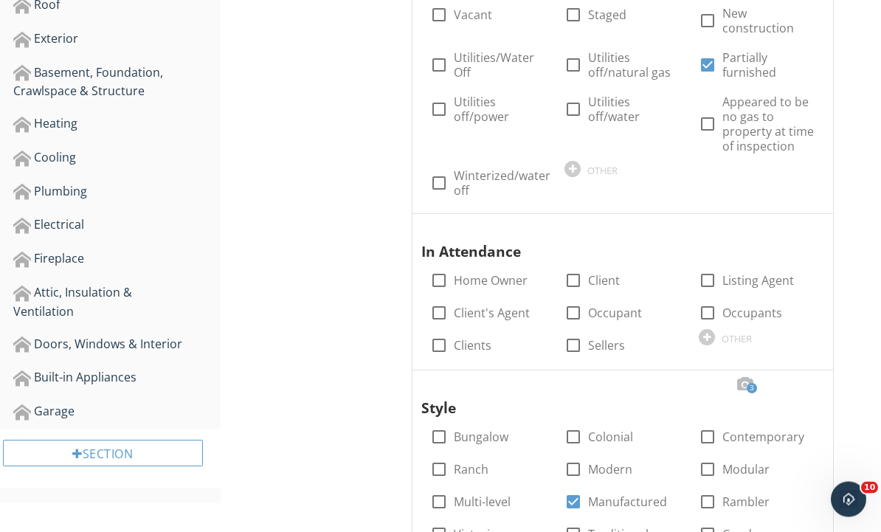
scroll to position [403, 0]
click at [201, 415] on div at bounding box center [204, 411] width 10 height 12
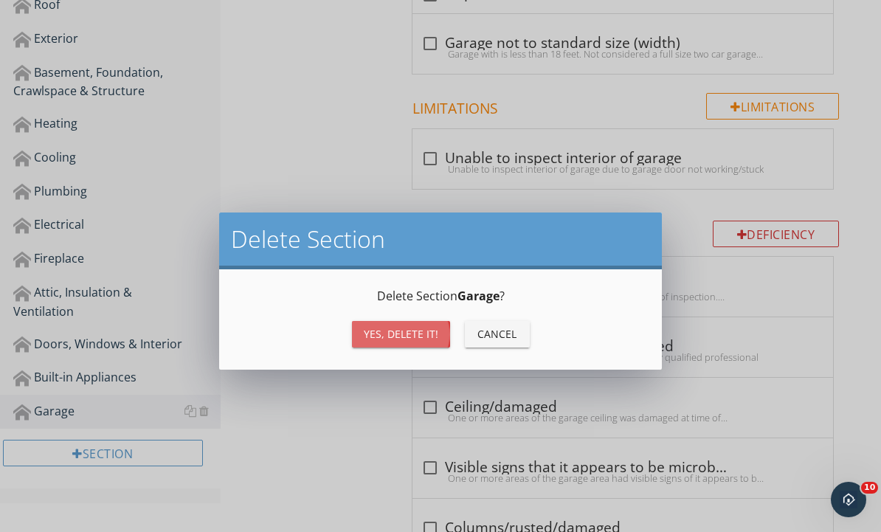
click at [418, 333] on div "Yes, Delete it!" at bounding box center [401, 333] width 75 height 15
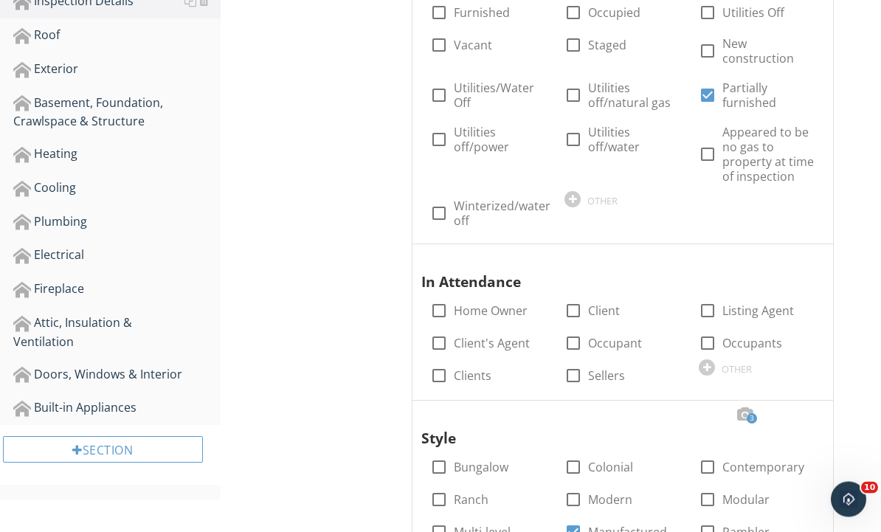
scroll to position [286, 0]
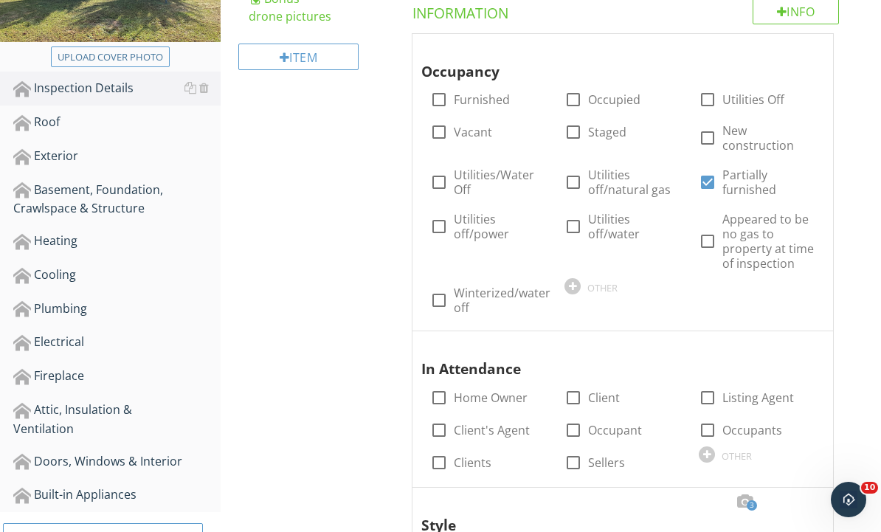
click at [114, 380] on div "Fireplace" at bounding box center [116, 376] width 207 height 19
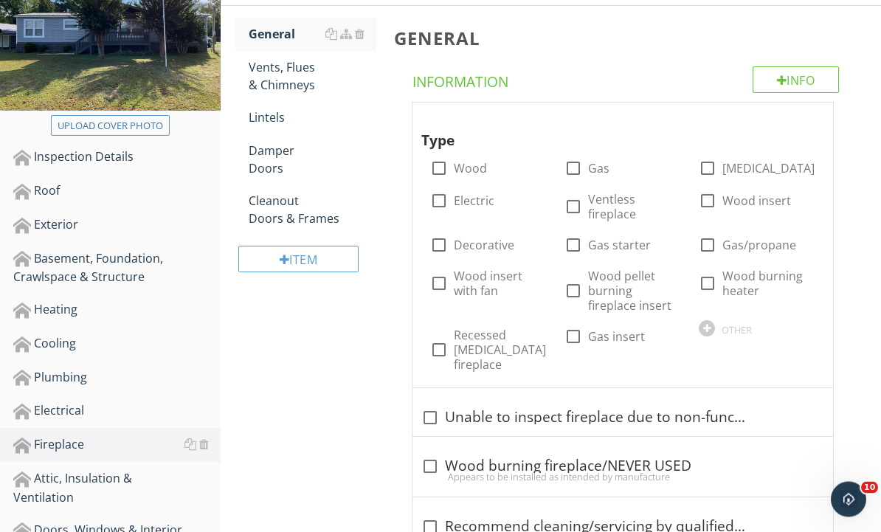
scroll to position [217, 0]
click at [203, 449] on div at bounding box center [204, 444] width 10 height 12
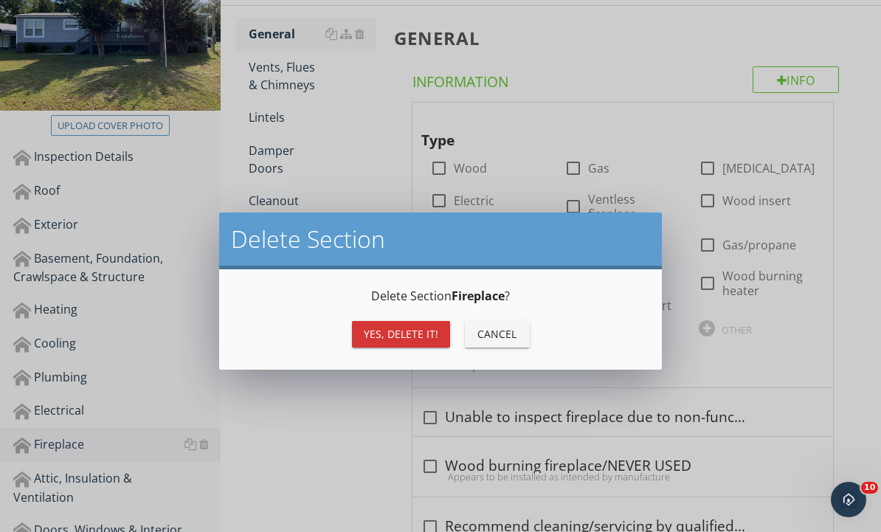
click at [410, 335] on div "Yes, Delete it!" at bounding box center [401, 333] width 75 height 15
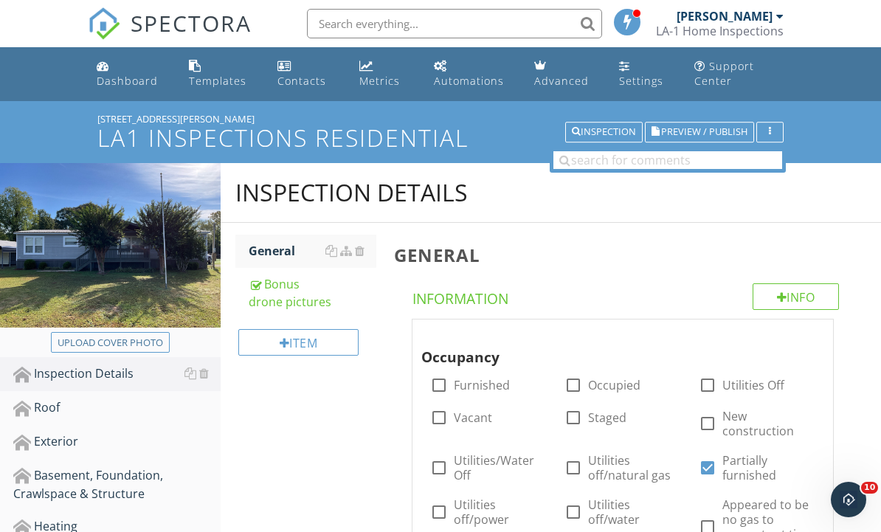
click at [820, 255] on h3 "General" at bounding box center [625, 255] width 463 height 20
click at [125, 84] on div "Dashboard" at bounding box center [127, 81] width 61 height 14
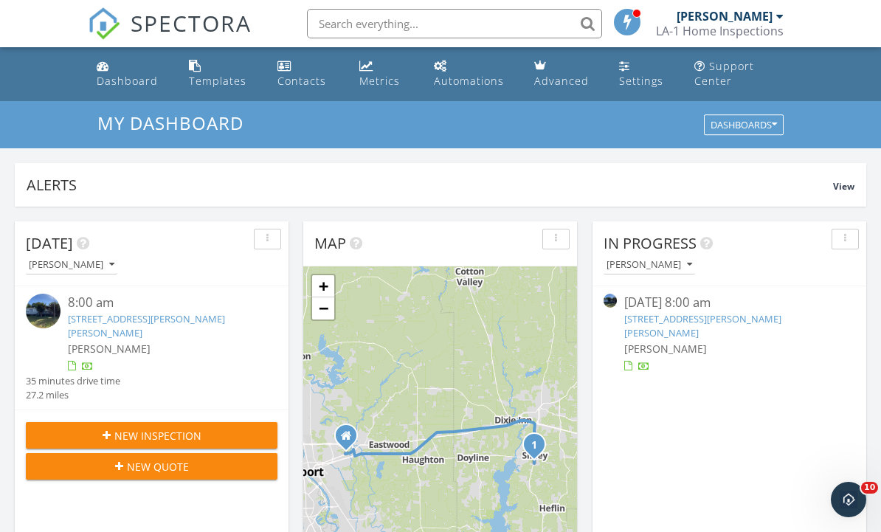
click at [754, 21] on div "[PERSON_NAME]" at bounding box center [725, 16] width 96 height 15
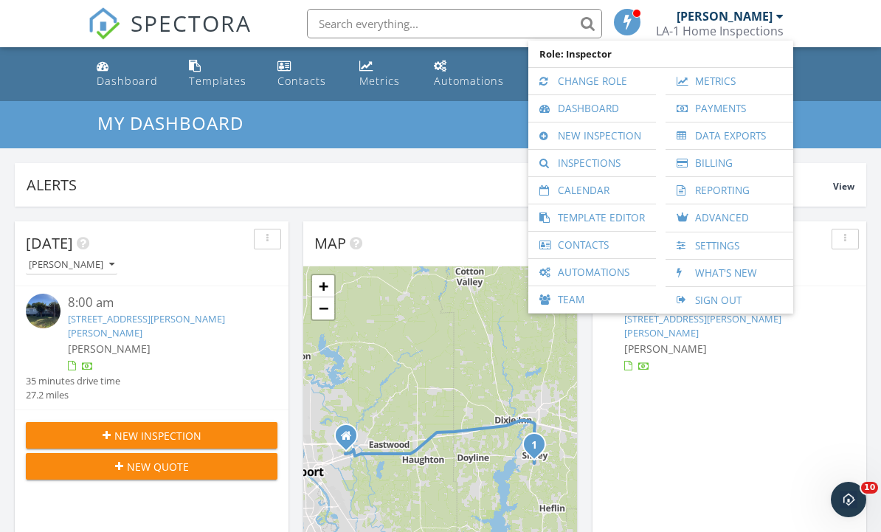
click at [621, 135] on link "New Inspection" at bounding box center [592, 136] width 113 height 27
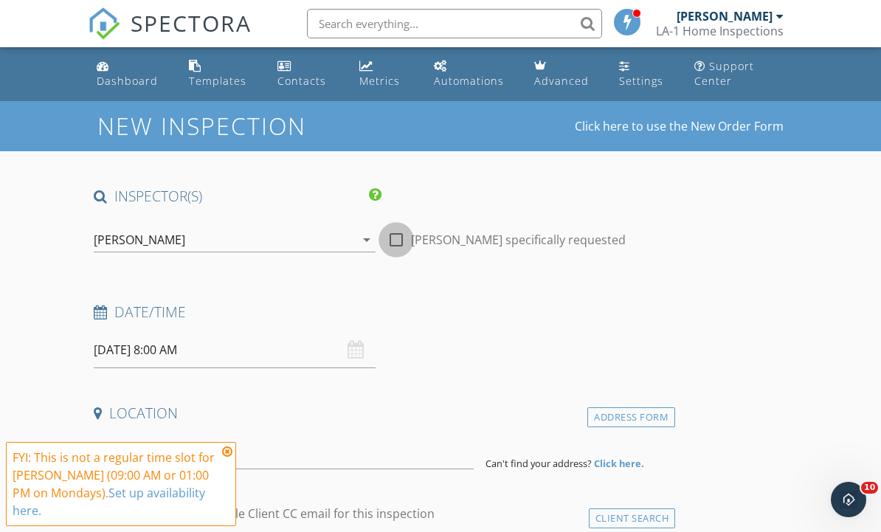
click at [405, 239] on div at bounding box center [396, 239] width 25 height 25
checkbox input "true"
click at [199, 359] on input "09/29/2025 8:00 AM" at bounding box center [235, 350] width 282 height 36
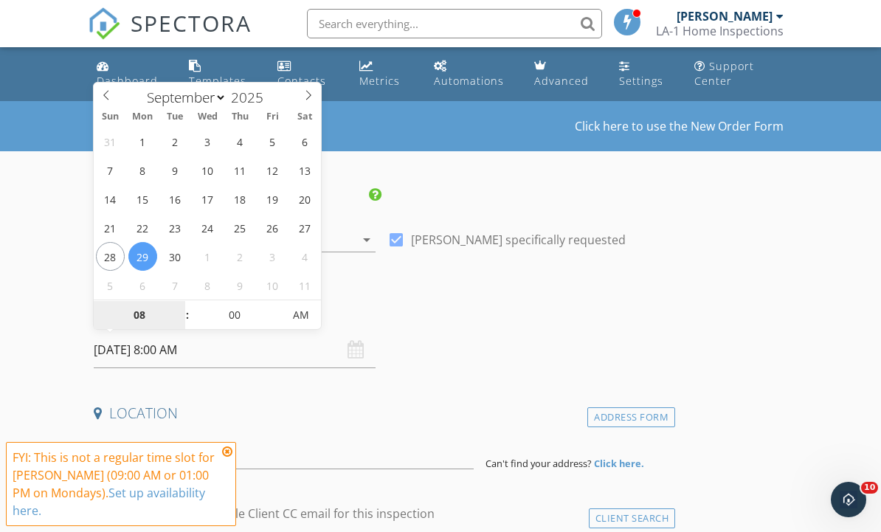
click at [144, 311] on input "08" at bounding box center [139, 316] width 91 height 30
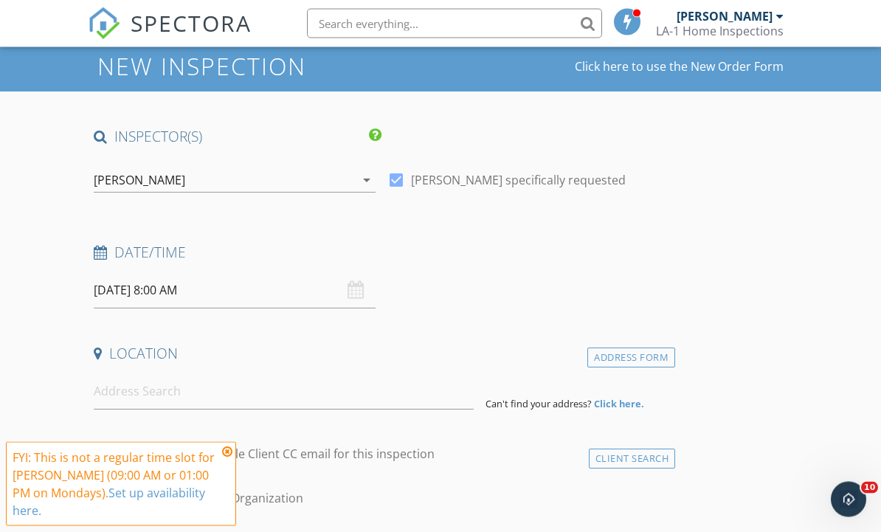
scroll to position [59, 0]
click at [231, 458] on icon at bounding box center [227, 452] width 10 height 12
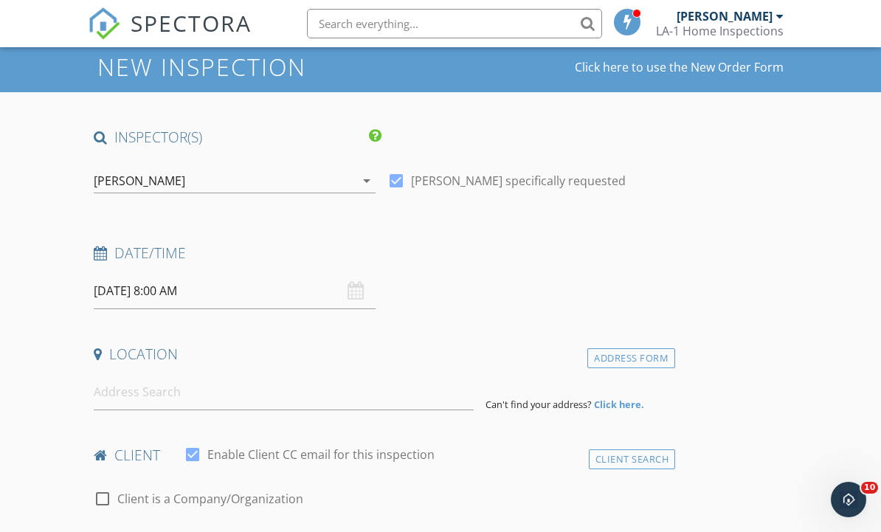
click at [327, 300] on input "09/29/2025 8:00 AM" at bounding box center [235, 291] width 282 height 36
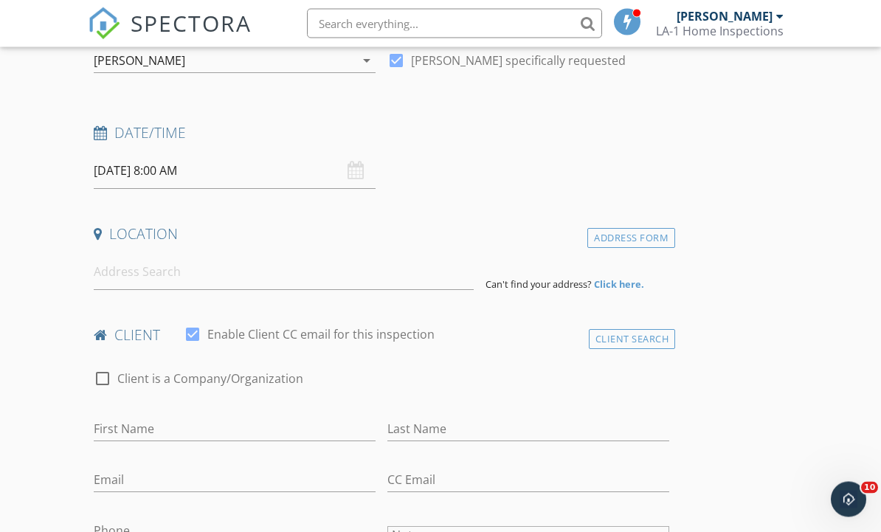
scroll to position [179, 0]
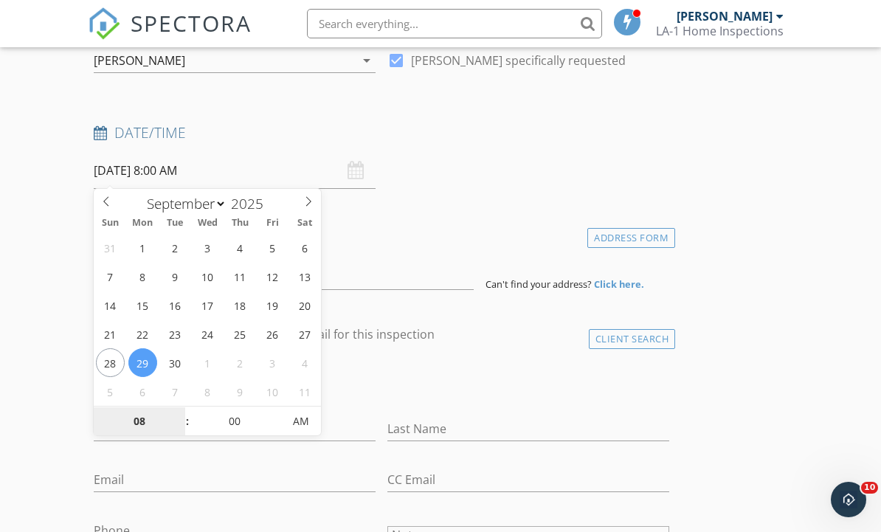
click at [144, 422] on input "08" at bounding box center [139, 422] width 91 height 30
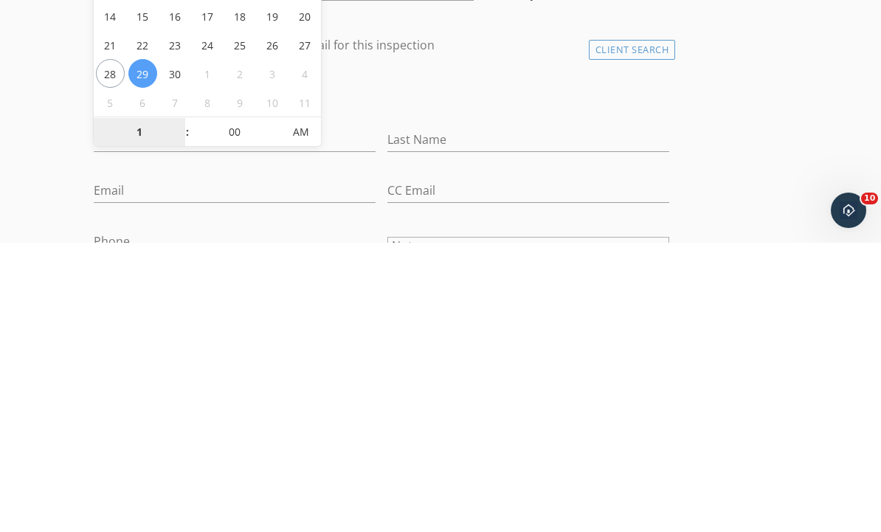
type input "01"
type input "[DATE] 1:00 PM"
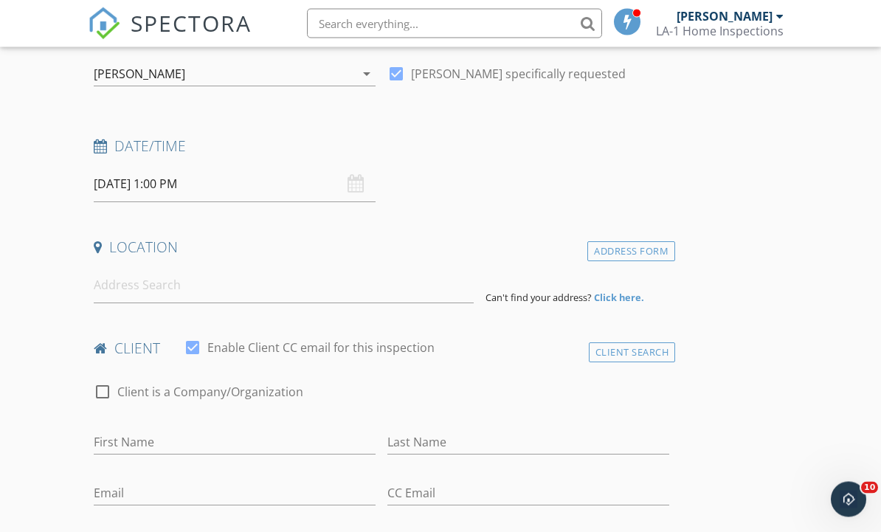
scroll to position [118, 0]
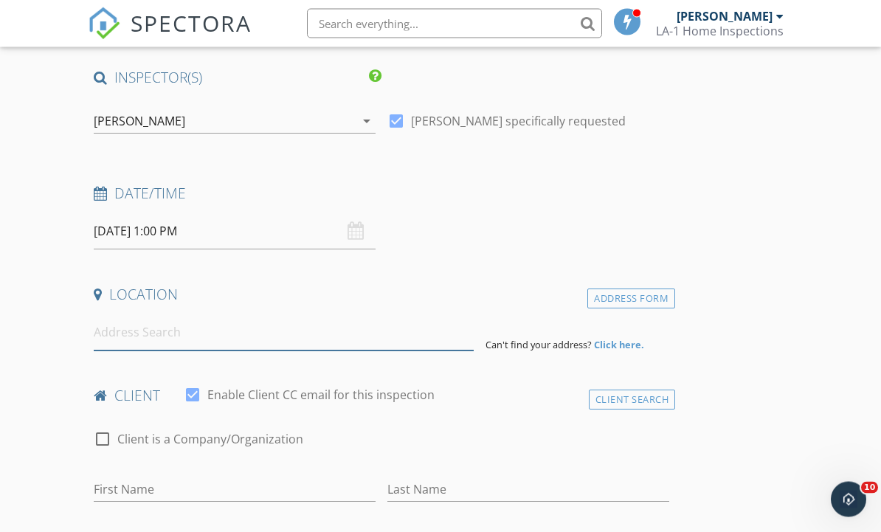
click at [344, 345] on input at bounding box center [284, 333] width 380 height 36
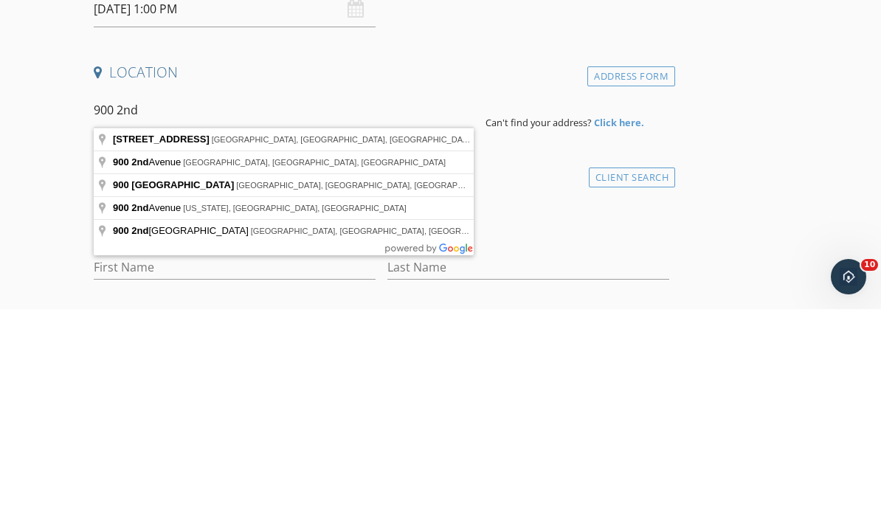
type input "900 2nd Avenue, Ruston, LA, USA"
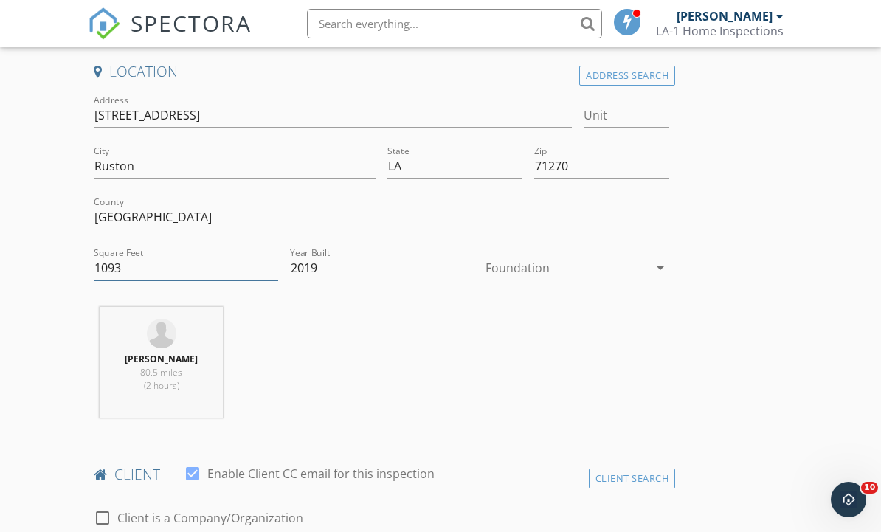
click at [227, 275] on input "1093" at bounding box center [186, 268] width 184 height 24
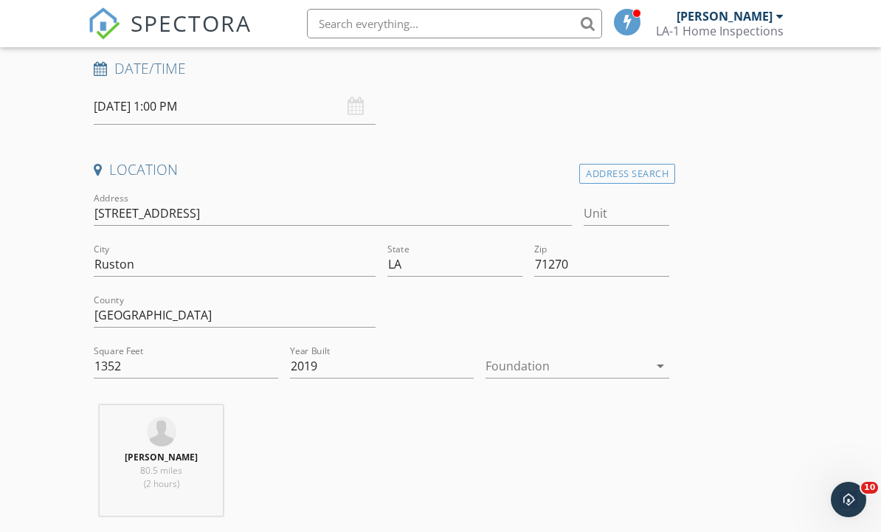
scroll to position [318, 0]
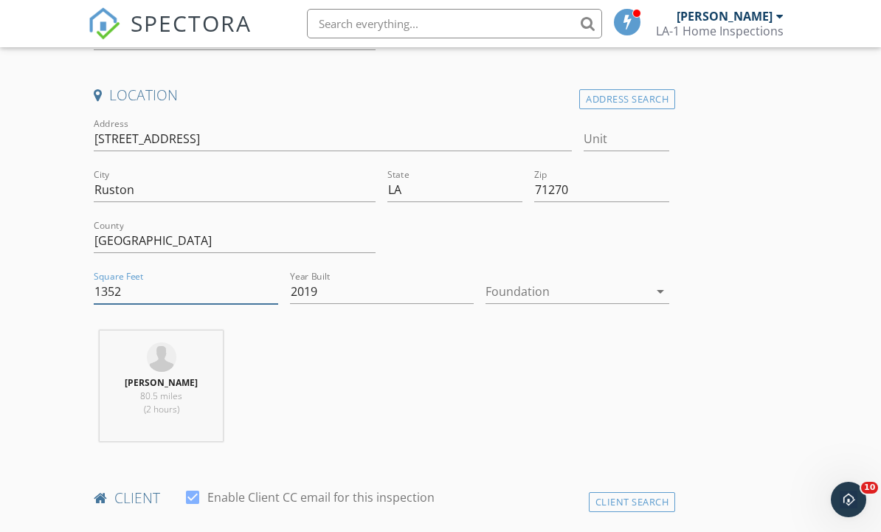
type input "1352"
click at [630, 293] on div at bounding box center [567, 292] width 163 height 24
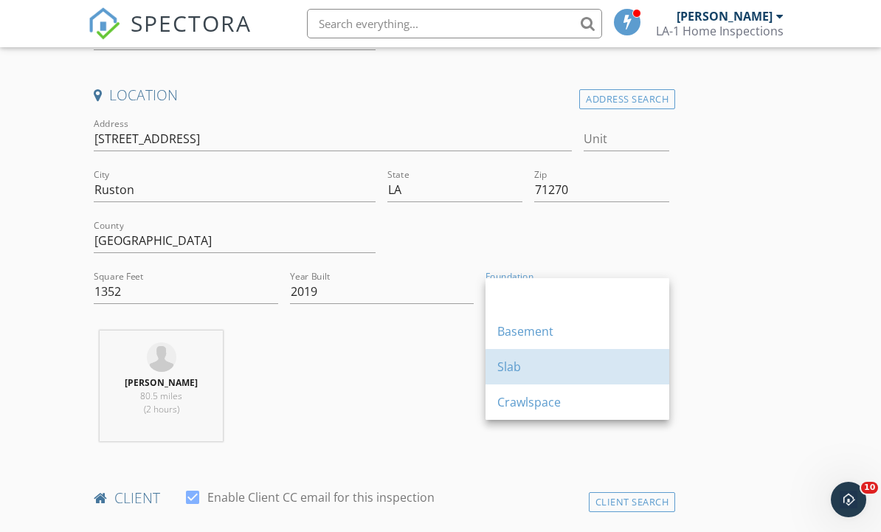
click at [600, 370] on div "Slab" at bounding box center [577, 367] width 160 height 18
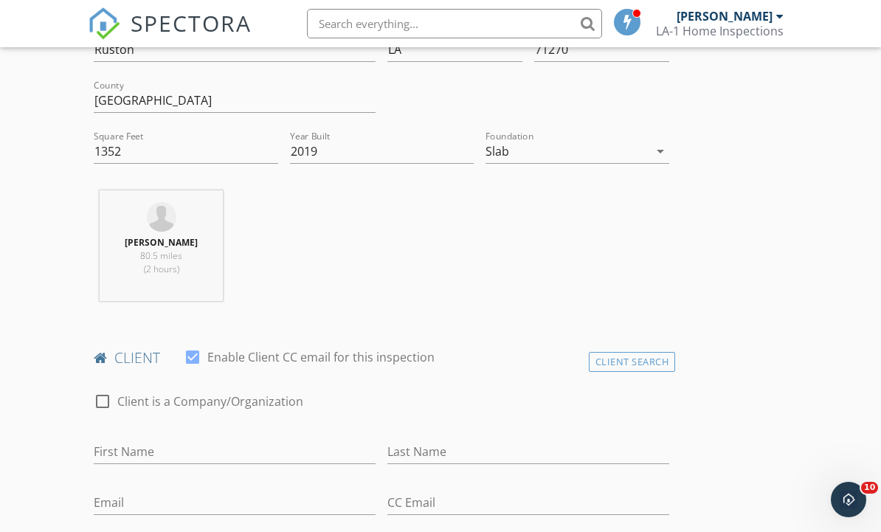
scroll to position [659, 0]
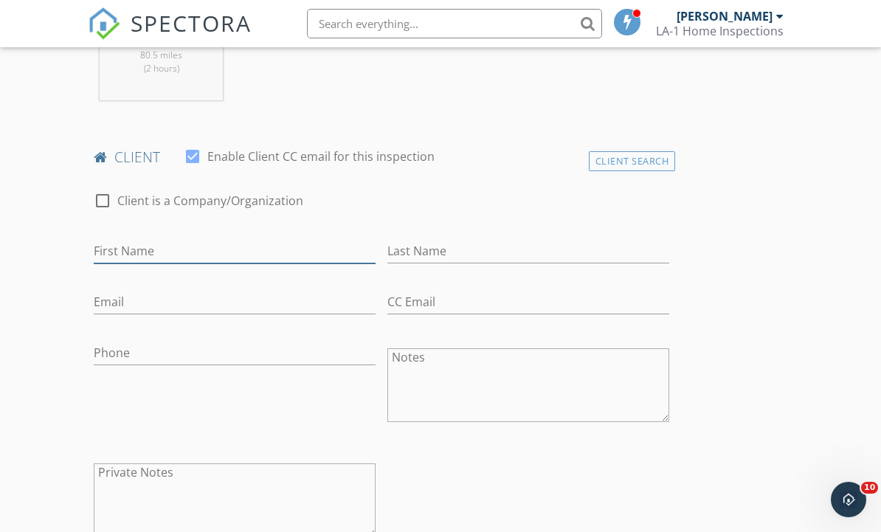
click at [325, 253] on input "First Name" at bounding box center [235, 251] width 282 height 24
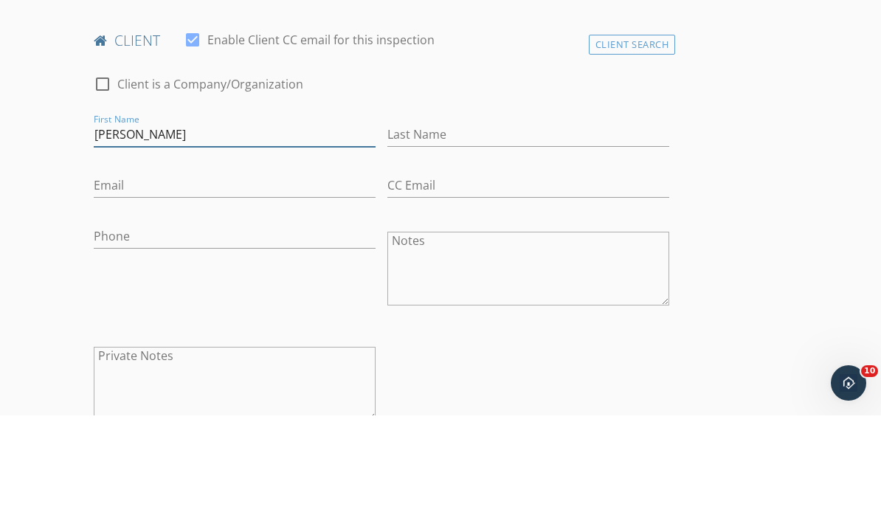
type input "Cynthia"
click at [517, 239] on input "Last Name" at bounding box center [528, 251] width 282 height 24
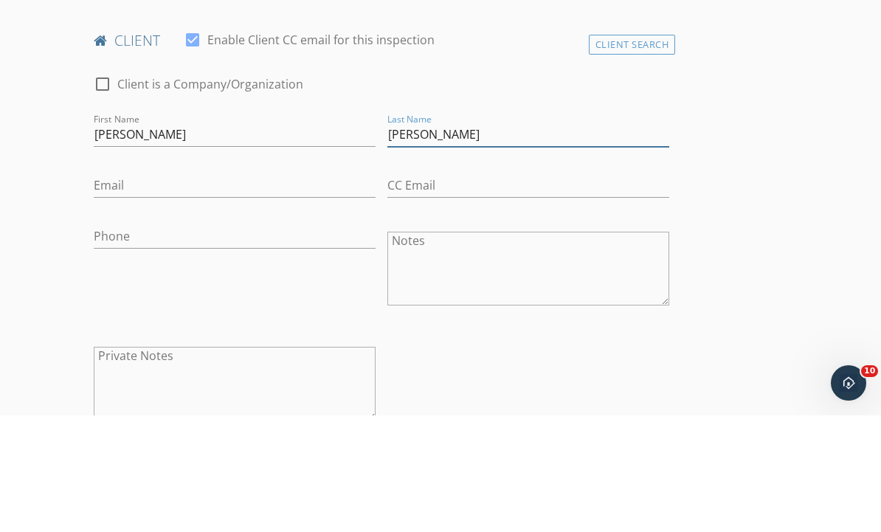
type input "Vanderlinden"
click at [322, 290] on input "Email" at bounding box center [235, 302] width 282 height 24
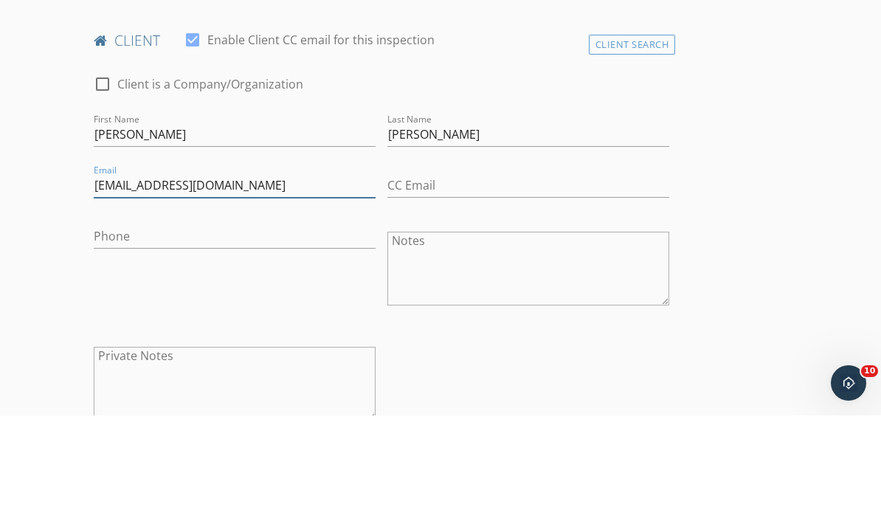
type input "Cynthiafrf@aol.com"
click at [318, 341] on input "Phone" at bounding box center [235, 353] width 282 height 24
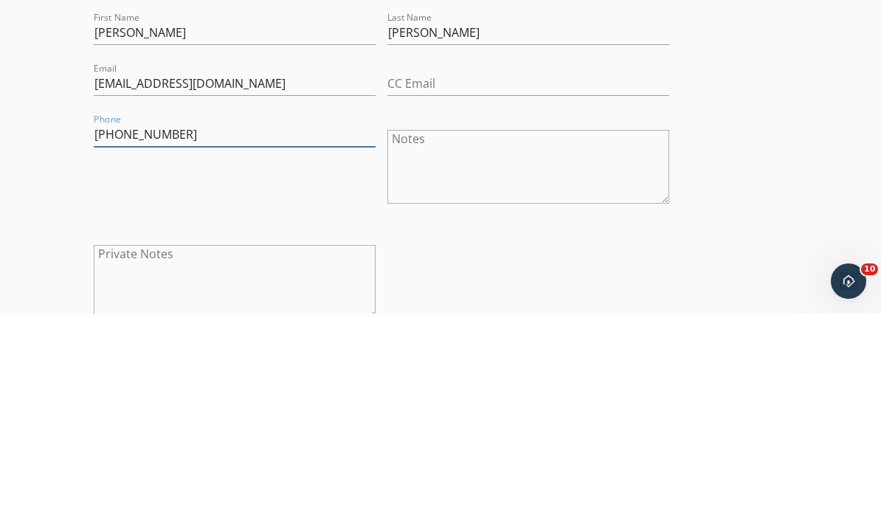
type input "424-236-0298"
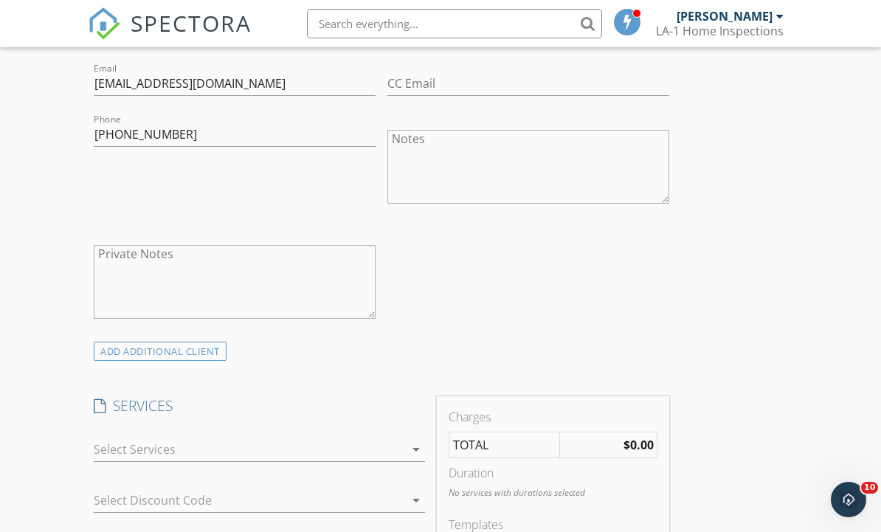
click at [353, 447] on div at bounding box center [249, 450] width 310 height 24
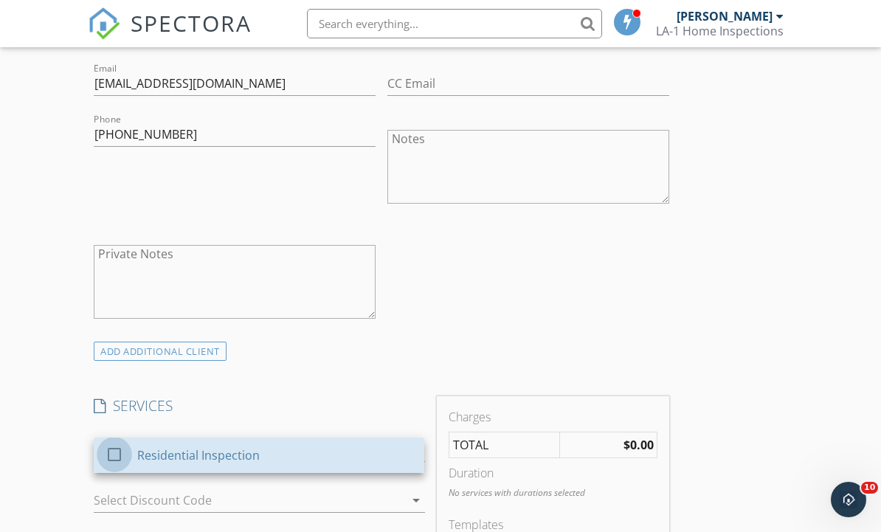
click at [118, 458] on div at bounding box center [114, 454] width 25 height 25
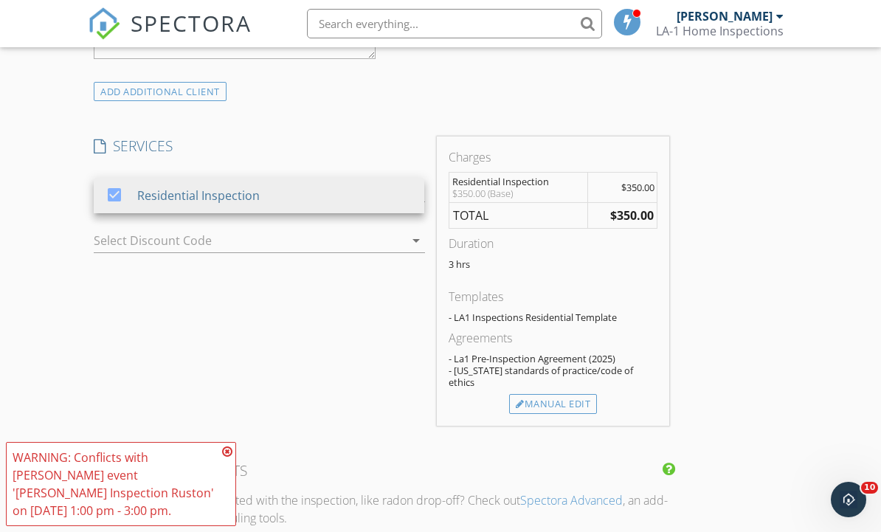
scroll to position [1154, 0]
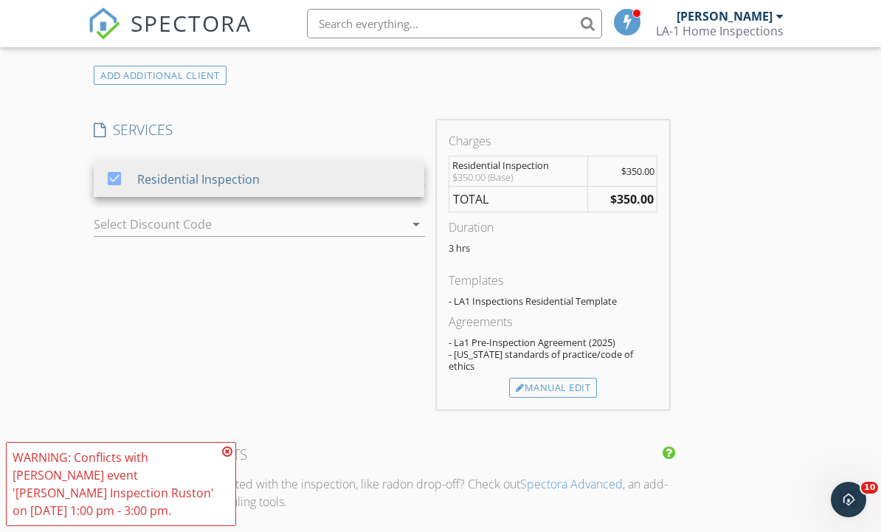
click at [228, 458] on icon at bounding box center [227, 452] width 10 height 12
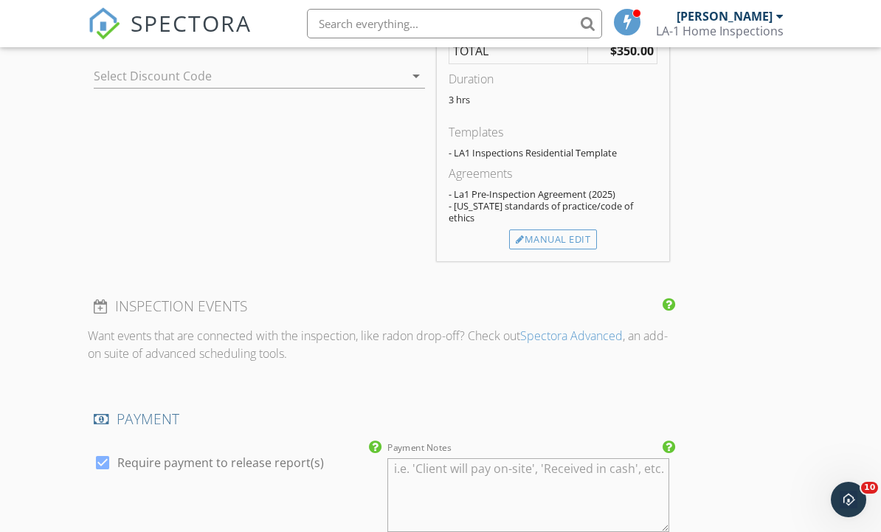
scroll to position [1531, 0]
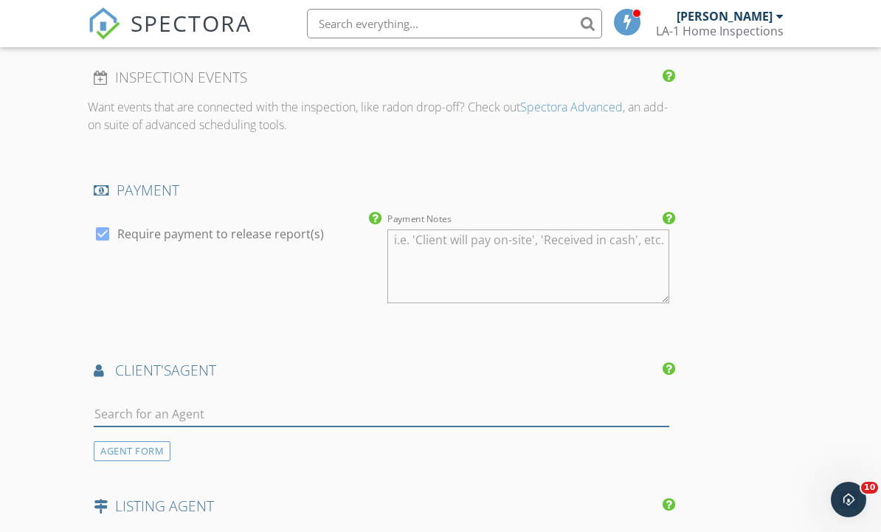
click at [439, 402] on input "text" at bounding box center [382, 414] width 576 height 24
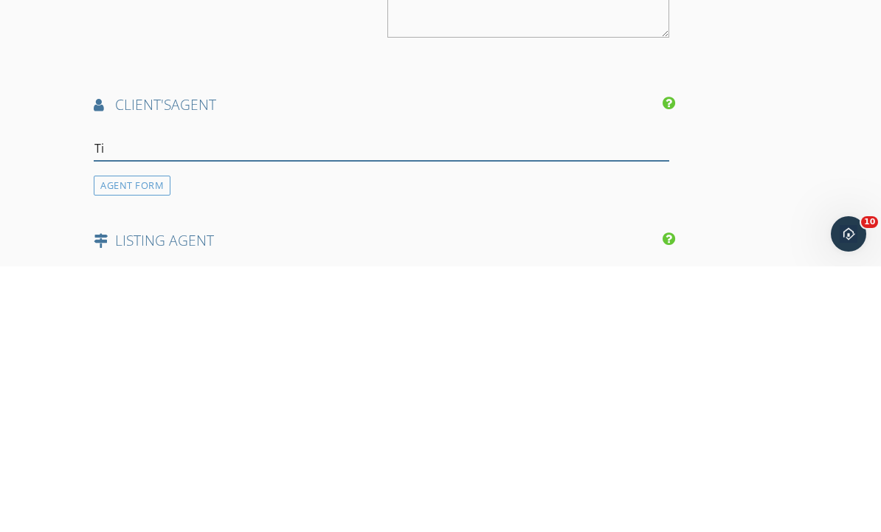
type input "Tie"
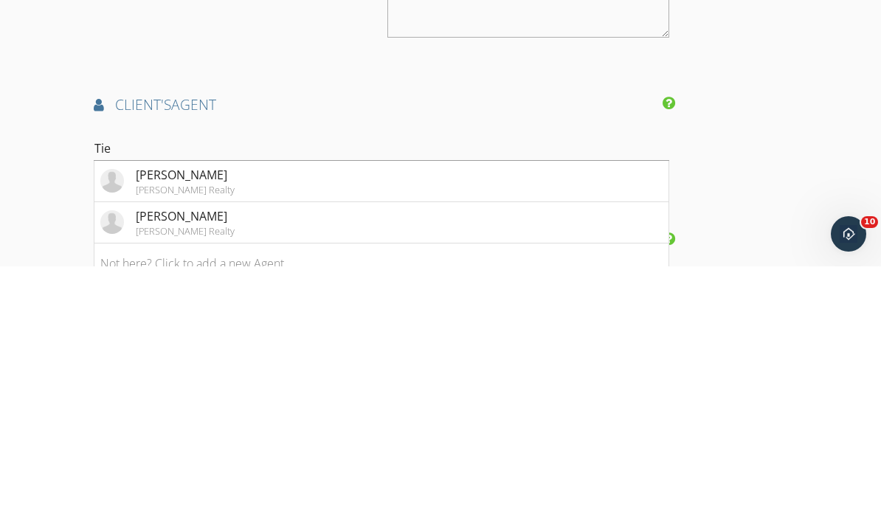
click at [365, 427] on li "Tiera Rayson Rhodes Realty" at bounding box center [381, 447] width 574 height 41
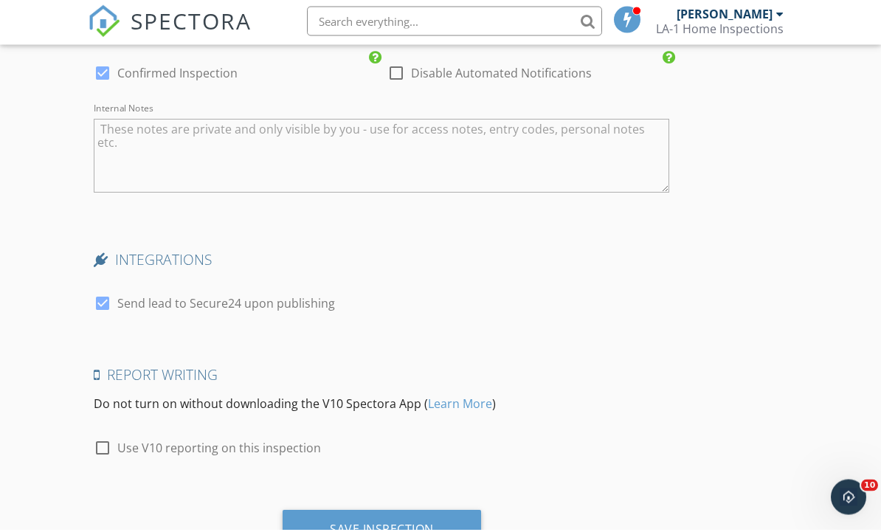
scroll to position [2528, 0]
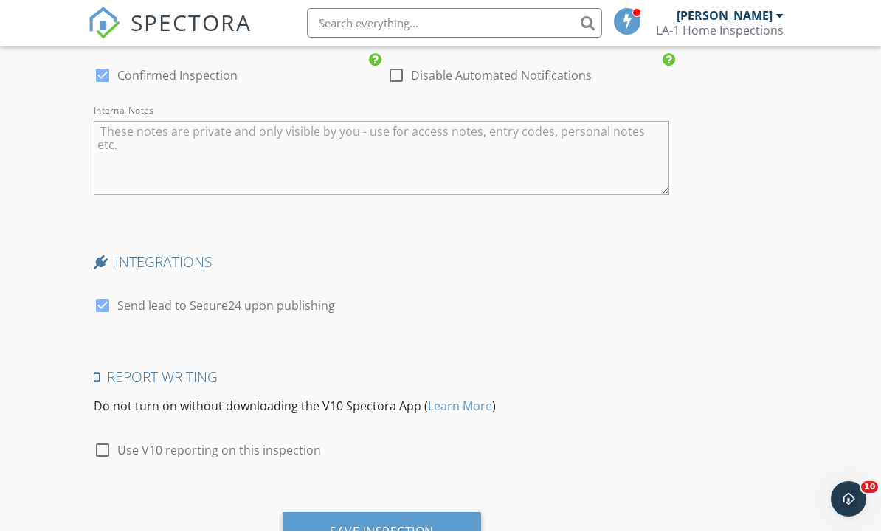
click at [441, 514] on div "Save Inspection" at bounding box center [382, 533] width 199 height 40
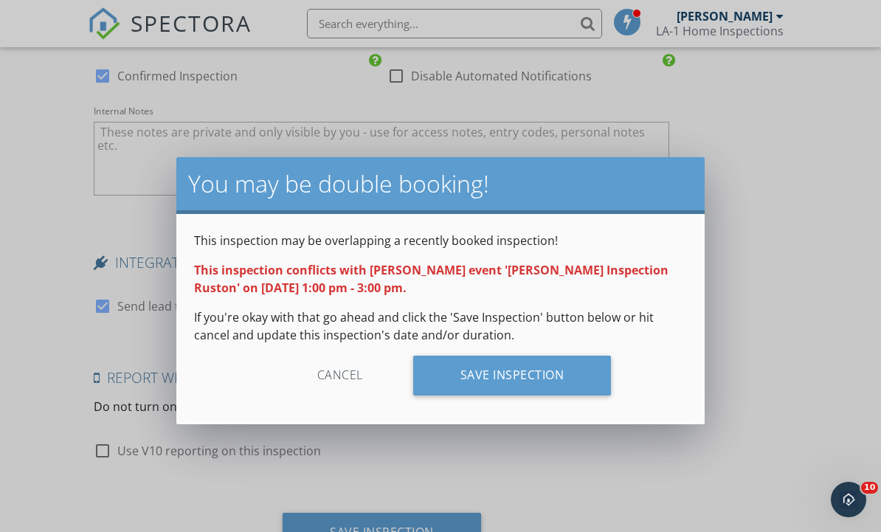
click at [561, 387] on div "Save Inspection" at bounding box center [512, 376] width 199 height 40
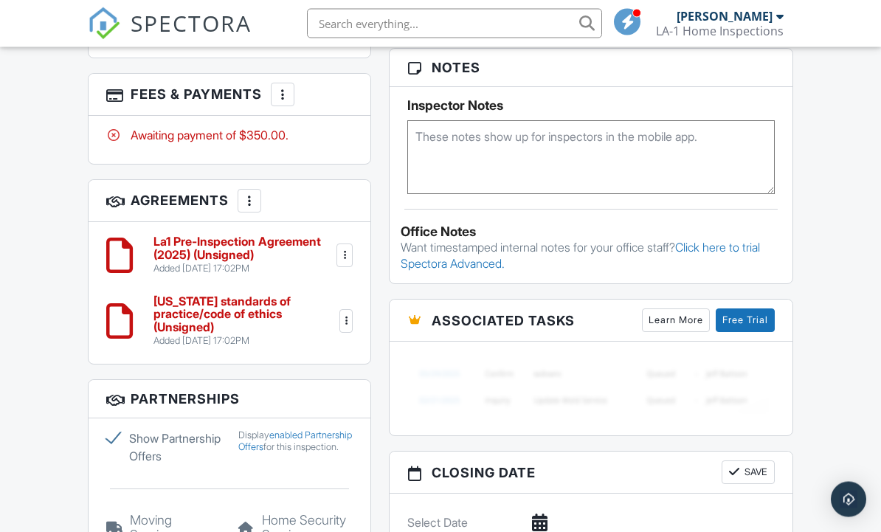
scroll to position [975, 0]
click at [114, 449] on label "Show Partnership Offers" at bounding box center [163, 447] width 114 height 35
checkbox input "false"
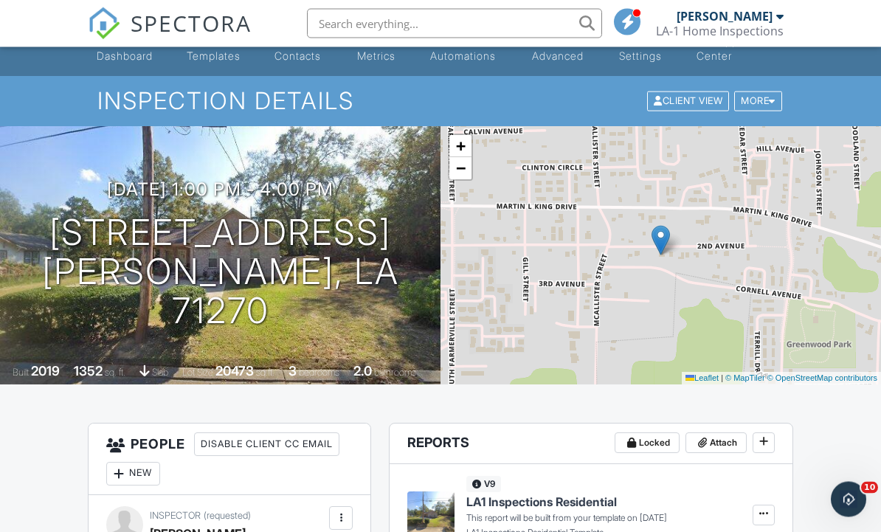
scroll to position [0, 0]
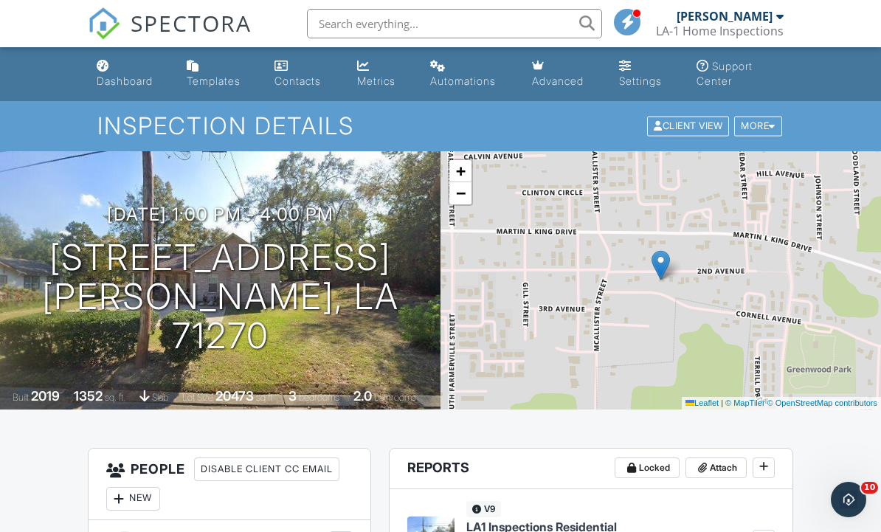
click at [136, 72] on link "Dashboard" at bounding box center [130, 74] width 78 height 42
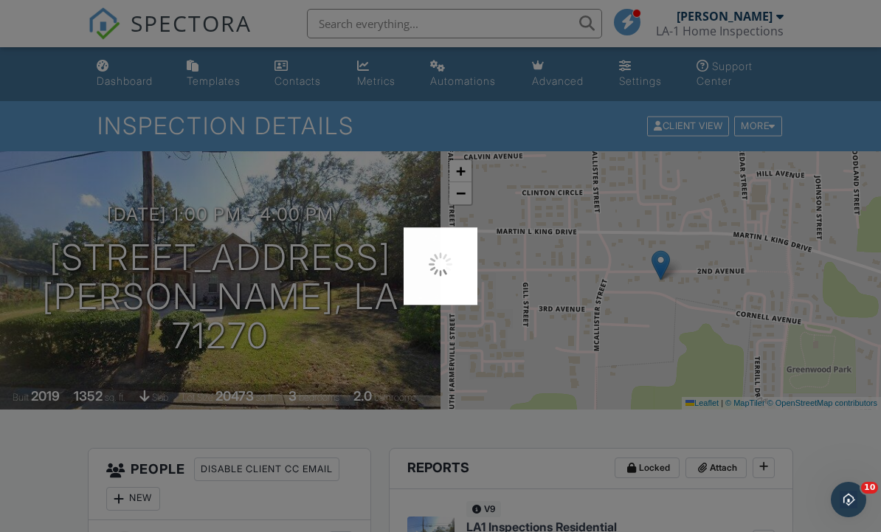
click at [131, 89] on div at bounding box center [440, 266] width 881 height 532
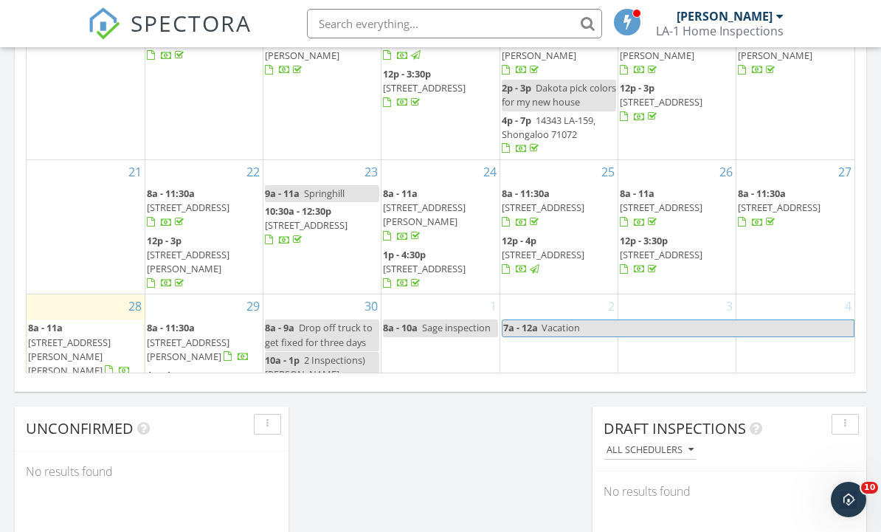
scroll to position [72, 0]
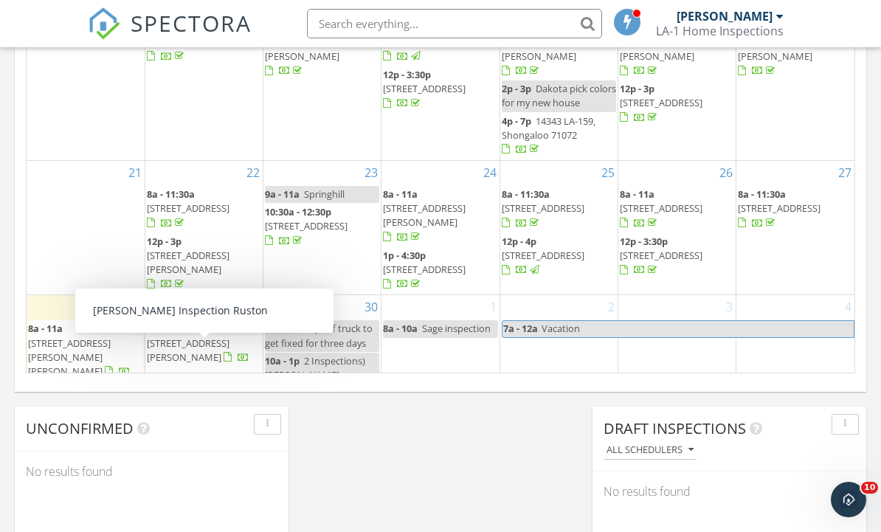
click at [218, 400] on link "1p - 3p [PERSON_NAME] Inspection Ruston" at bounding box center [204, 415] width 114 height 31
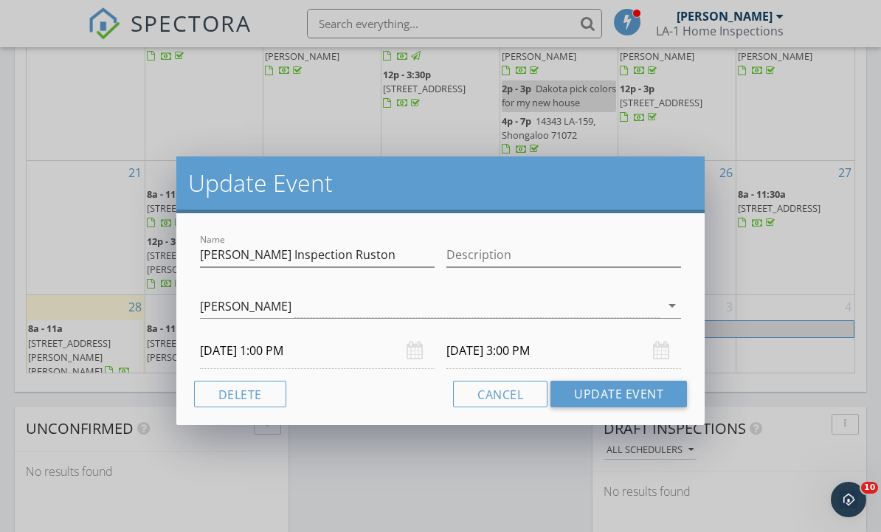
click at [255, 396] on button "Delete" at bounding box center [240, 394] width 92 height 27
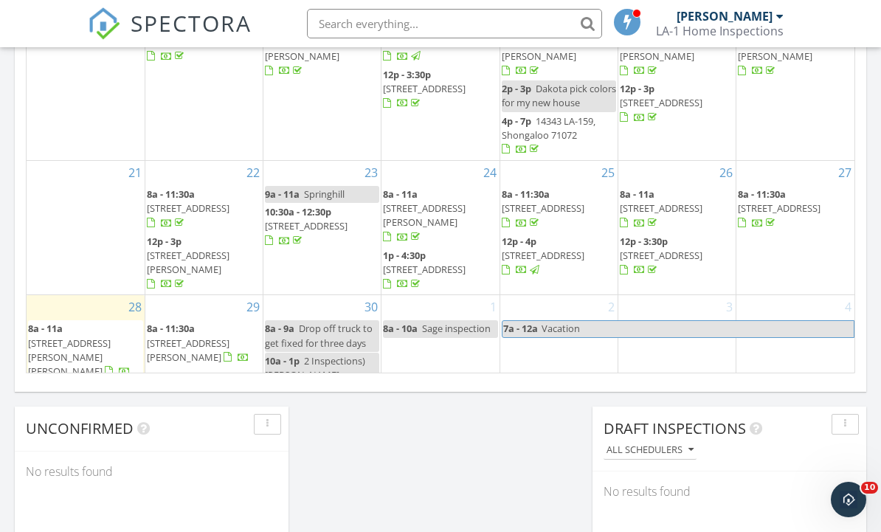
scroll to position [0, 0]
